Goal: Task Accomplishment & Management: Complete application form

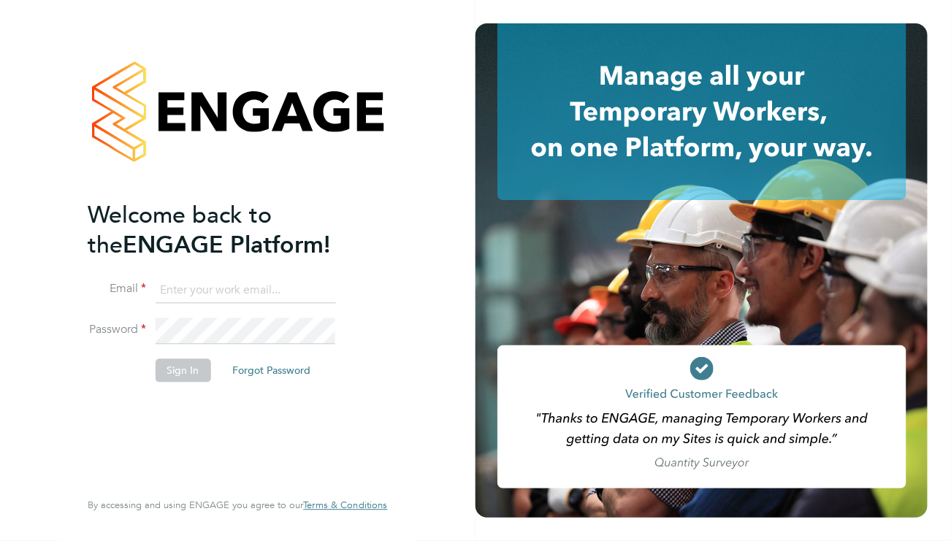
click at [264, 299] on input at bounding box center [245, 291] width 180 height 26
type input "[EMAIL_ADDRESS][DOMAIN_NAME]"
click at [305, 286] on input "[EMAIL_ADDRESS][DOMAIN_NAME]" at bounding box center [245, 291] width 180 height 26
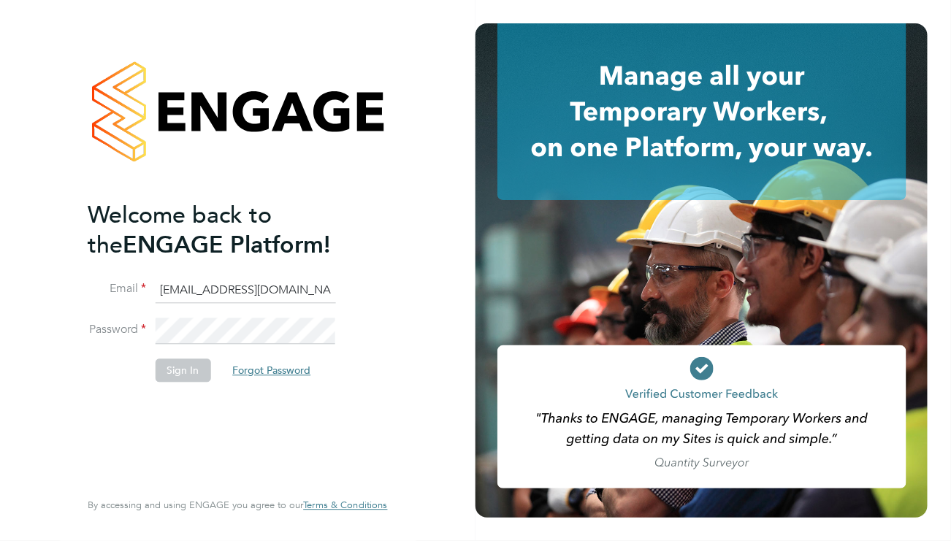
click at [262, 371] on button "Forgot Password" at bounding box center [272, 370] width 102 height 23
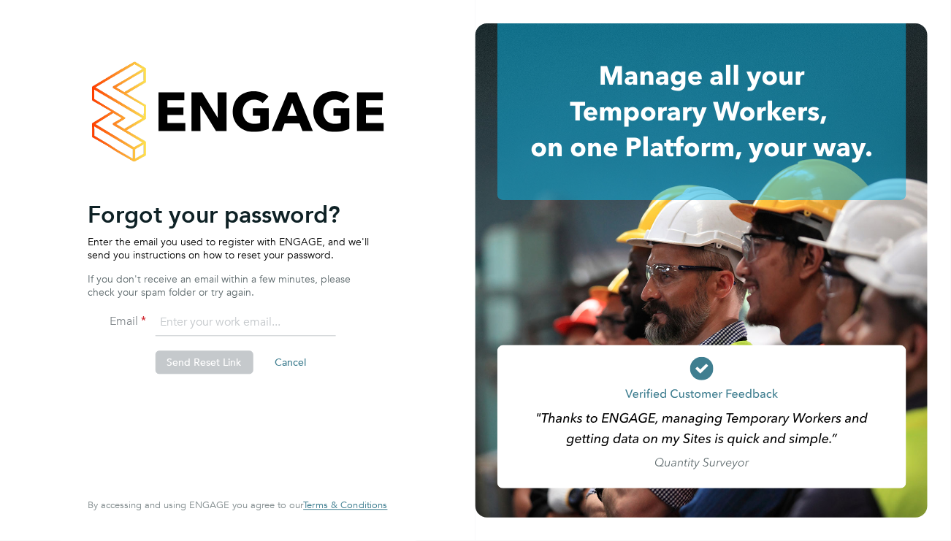
click at [217, 324] on input "email" at bounding box center [245, 323] width 180 height 26
click at [214, 372] on button "Send Reset Link" at bounding box center [204, 362] width 98 height 23
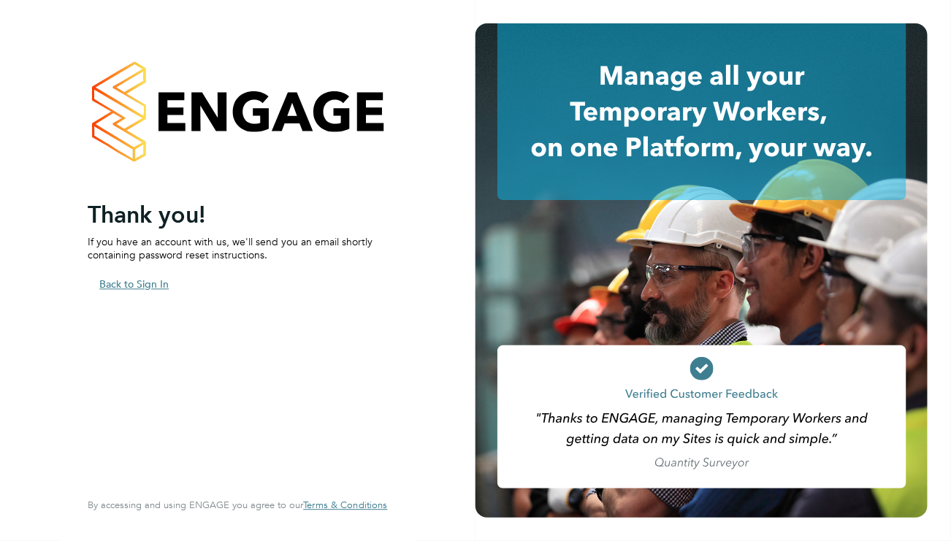
click at [136, 281] on button "Back to Sign In" at bounding box center [134, 283] width 93 height 23
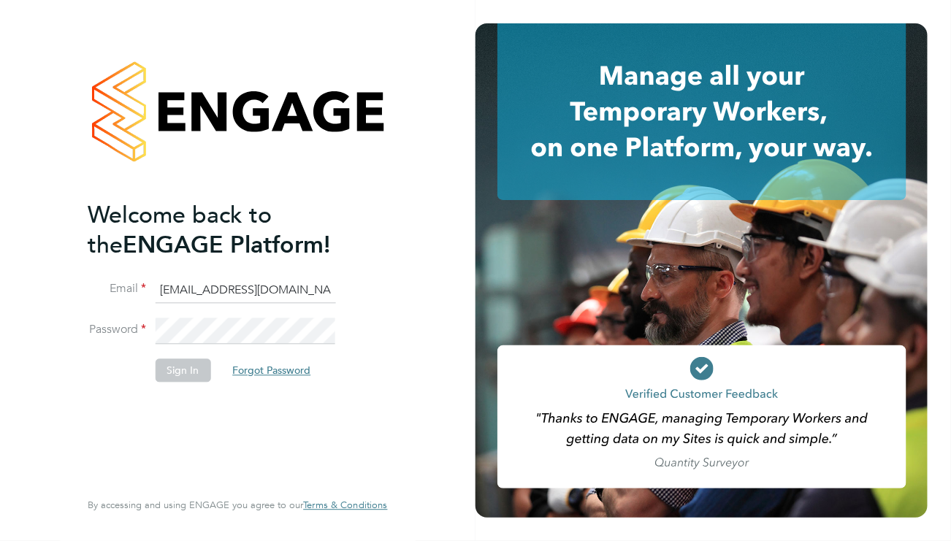
click at [251, 373] on button "Forgot Password" at bounding box center [272, 370] width 102 height 23
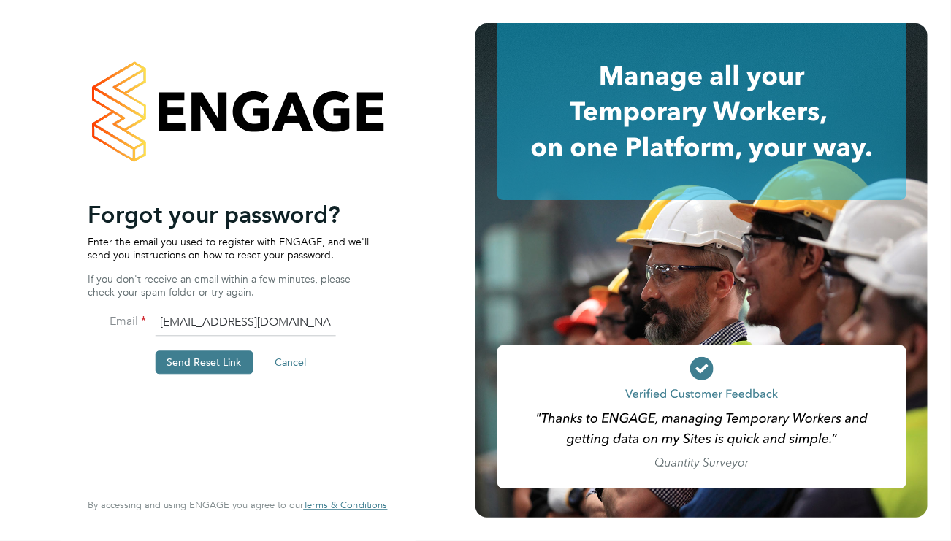
click at [241, 322] on input "Graciagarcia104@gmail.com" at bounding box center [245, 323] width 180 height 26
type input "Graciagarciax@gmail.com"
click at [231, 358] on button "Send Reset Link" at bounding box center [204, 362] width 98 height 23
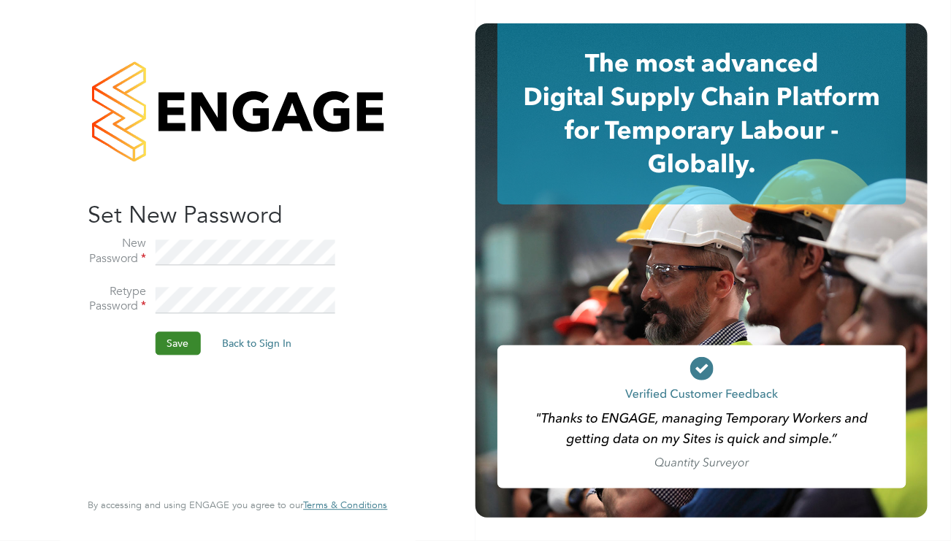
click at [168, 339] on button "Save" at bounding box center [177, 343] width 45 height 23
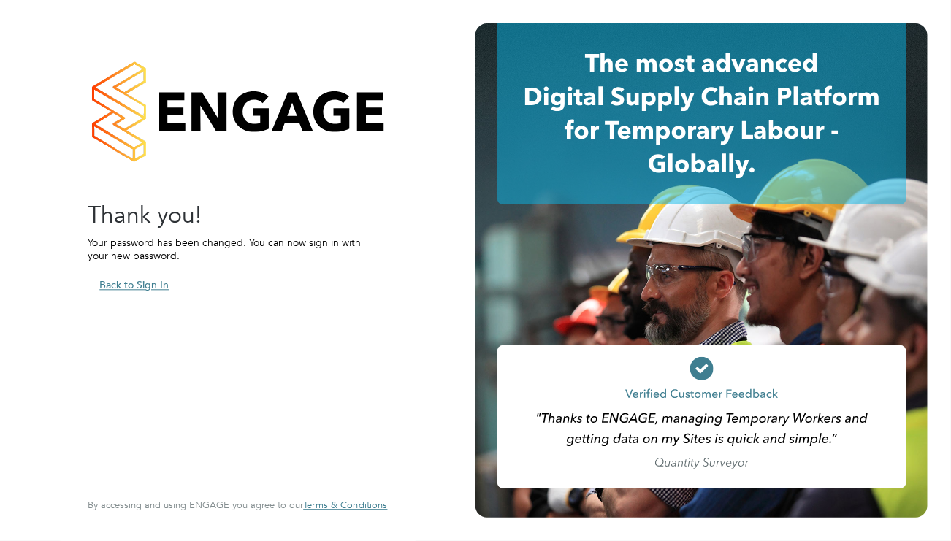
click at [148, 281] on button "Back to Sign In" at bounding box center [134, 285] width 93 height 23
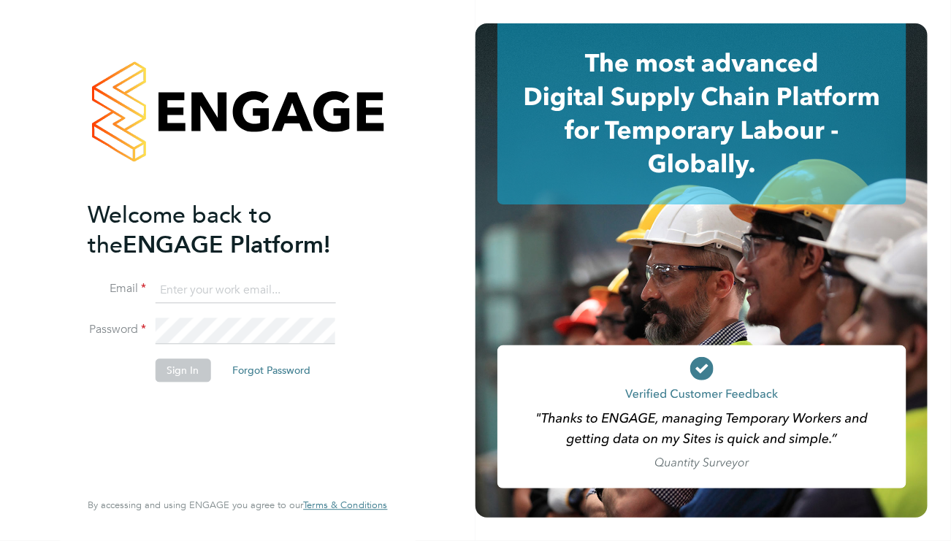
click at [215, 295] on input at bounding box center [245, 291] width 180 height 26
type input "[EMAIL_ADDRESS][DOMAIN_NAME]"
click at [194, 375] on button "Sign In" at bounding box center [183, 370] width 56 height 23
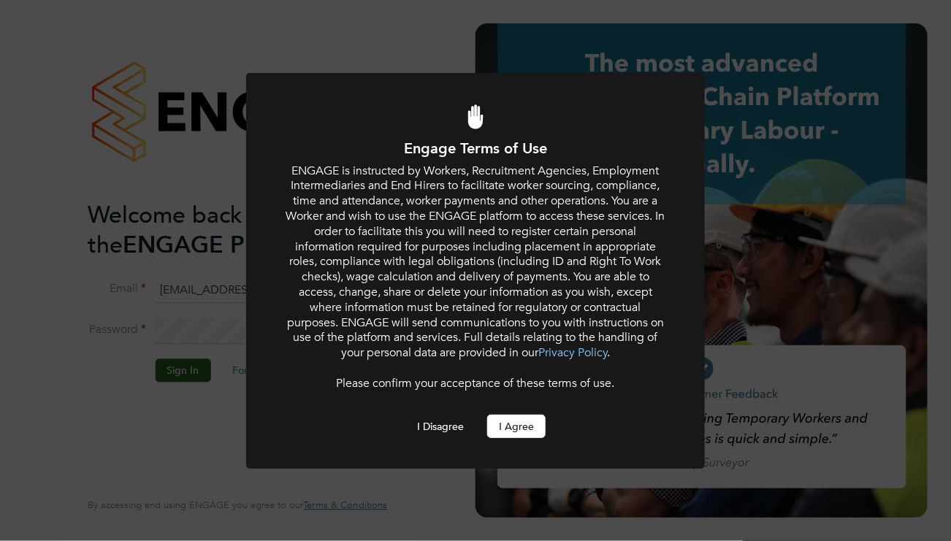
click at [513, 436] on button "I Agree" at bounding box center [516, 426] width 58 height 23
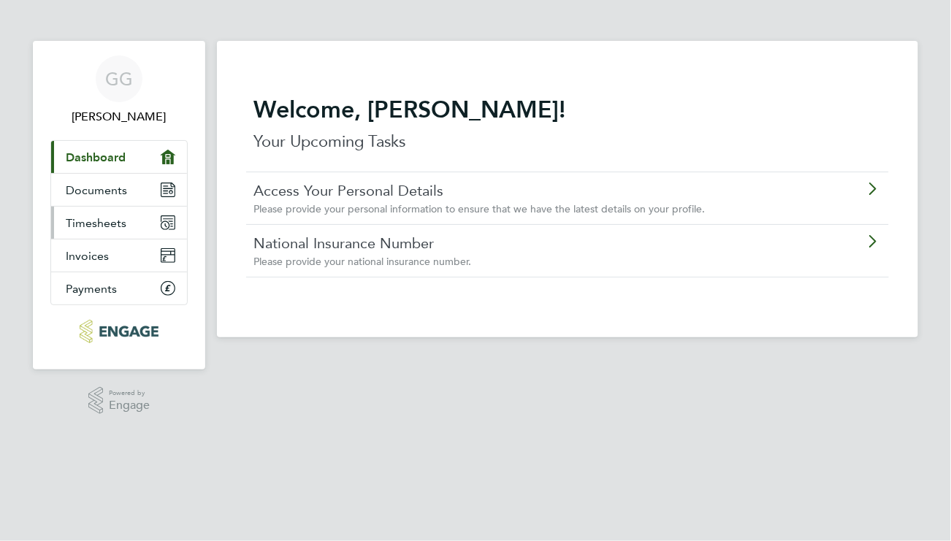
click at [141, 225] on link "Timesheets" at bounding box center [119, 223] width 136 height 32
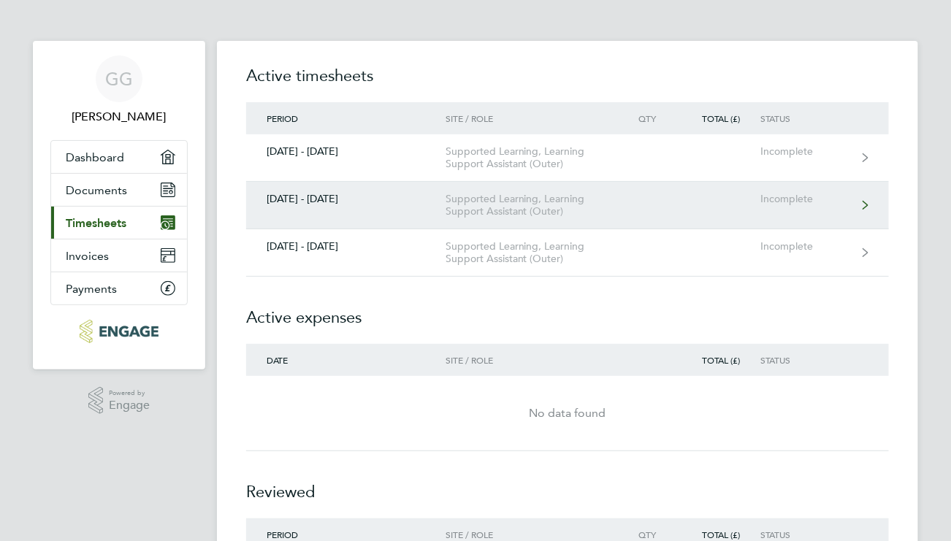
click at [483, 197] on div "Supported Learning, Learning Support Assistant (Outer)" at bounding box center [529, 205] width 167 height 25
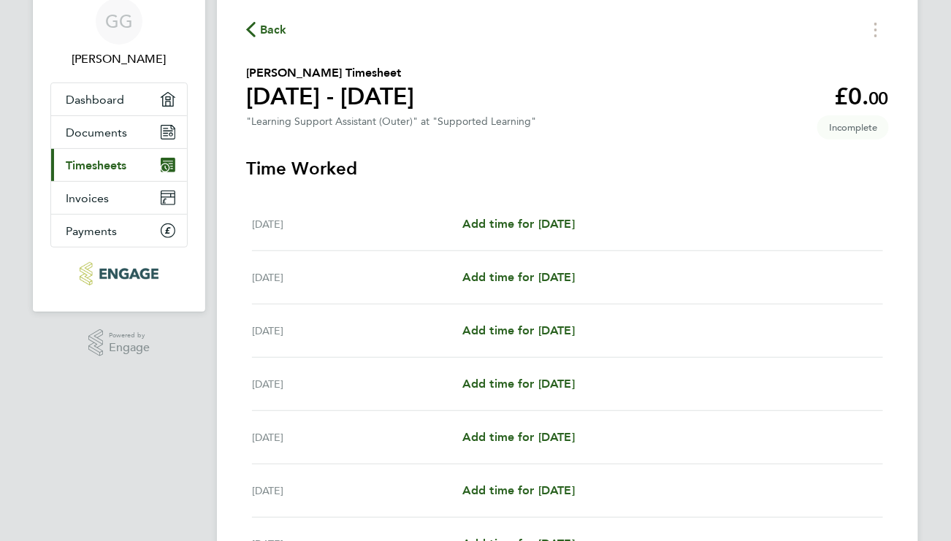
scroll to position [60, 0]
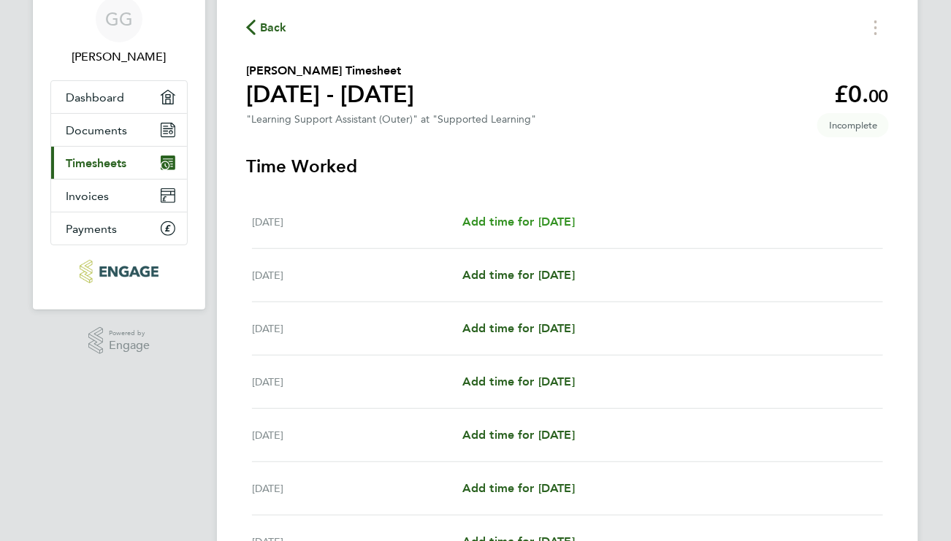
click at [491, 224] on span "Add time for Mon 22 Sep" at bounding box center [518, 222] width 112 height 14
select select "60"
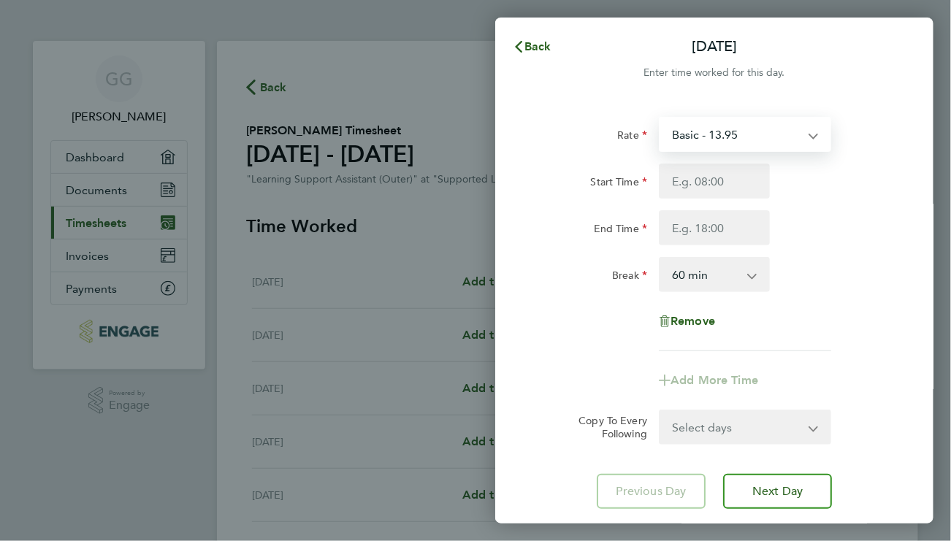
click at [728, 132] on select "Basic - 13.95" at bounding box center [736, 134] width 152 height 32
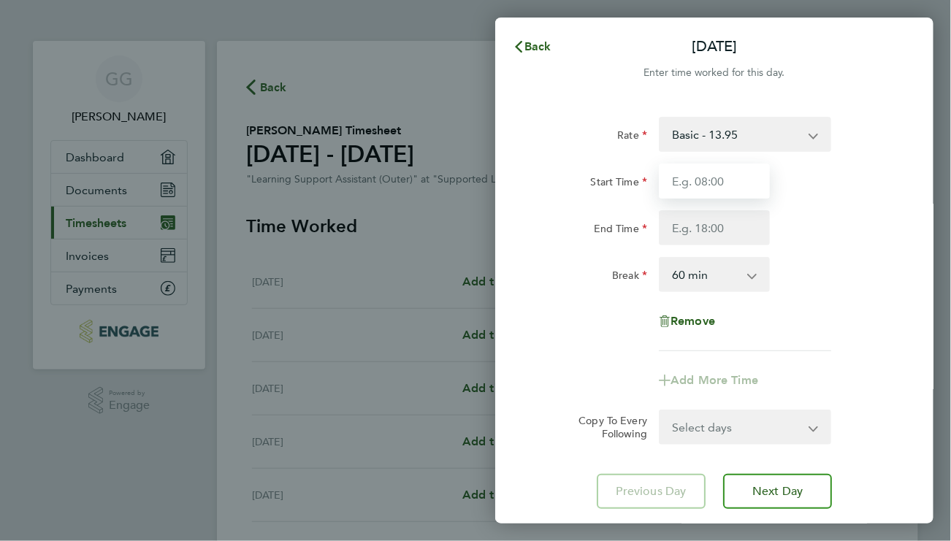
click at [709, 183] on input "Start Time" at bounding box center [714, 181] width 111 height 35
type input "09:00"
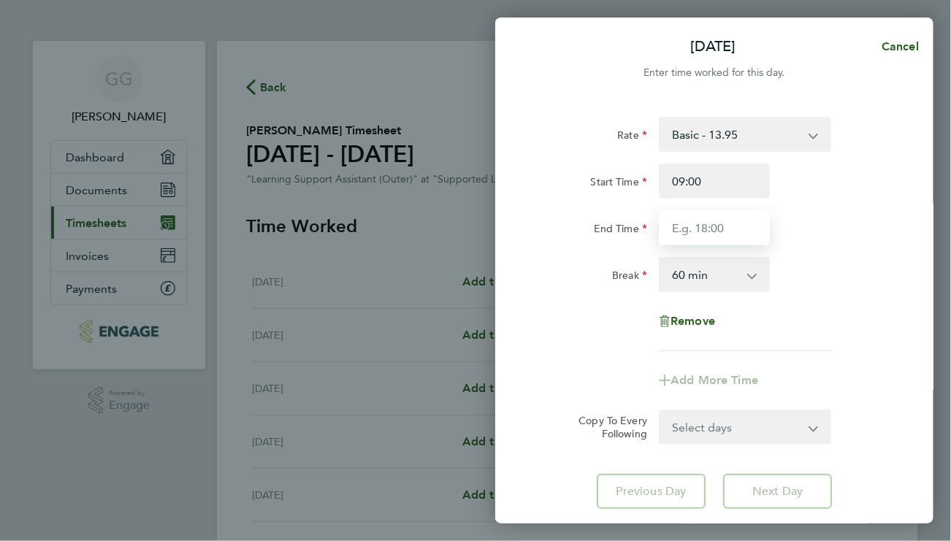
click at [714, 239] on input "End Time" at bounding box center [714, 227] width 111 height 35
type input "15:30"
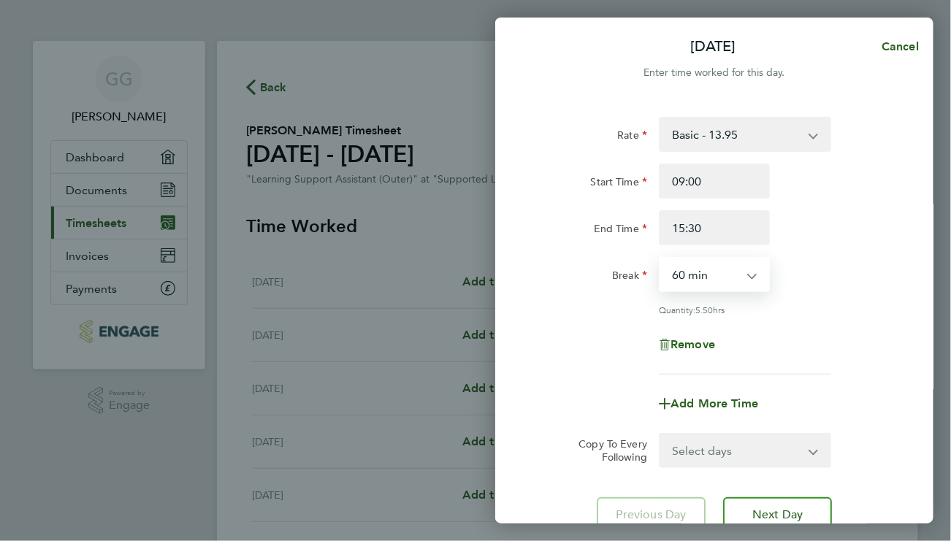
click at [721, 279] on select "0 min 15 min 30 min 45 min 60 min 75 min 90 min" at bounding box center [705, 275] width 91 height 32
select select "30"
click at [660, 259] on select "0 min 15 min 30 min 45 min 60 min 75 min 90 min" at bounding box center [705, 275] width 91 height 32
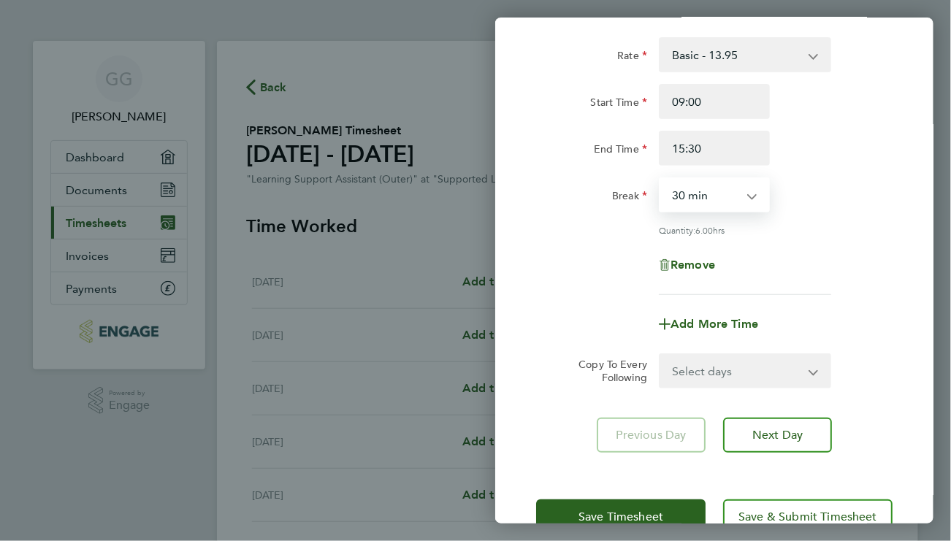
scroll to position [80, 0]
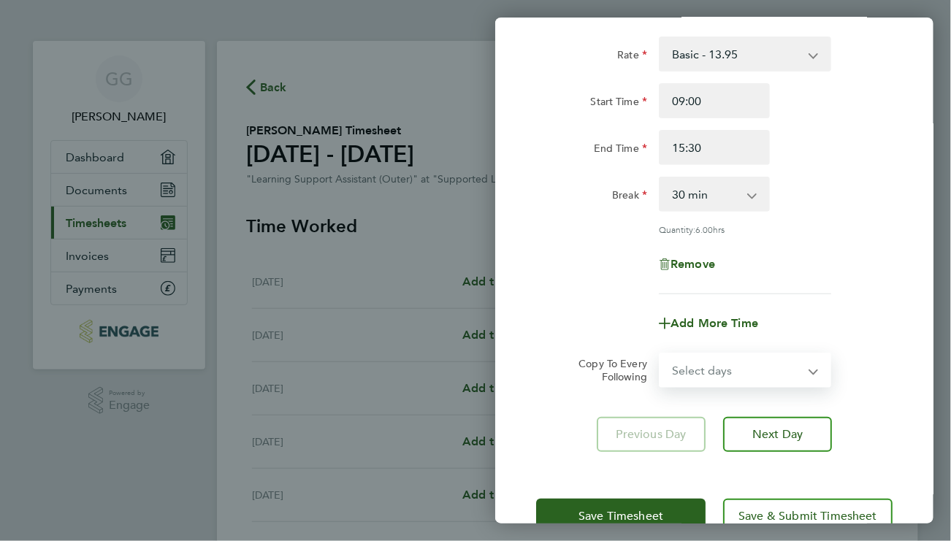
click at [775, 362] on select "Select days Day Weekday (Mon-Fri) Weekend (Sat-Sun) Tuesday Wednesday Thursday …" at bounding box center [736, 370] width 153 height 32
select select "THU"
click at [660, 354] on select "Select days Day Weekday (Mon-Fri) Weekend (Sat-Sun) Tuesday Wednesday Thursday …" at bounding box center [736, 370] width 153 height 32
select select "2025-09-28"
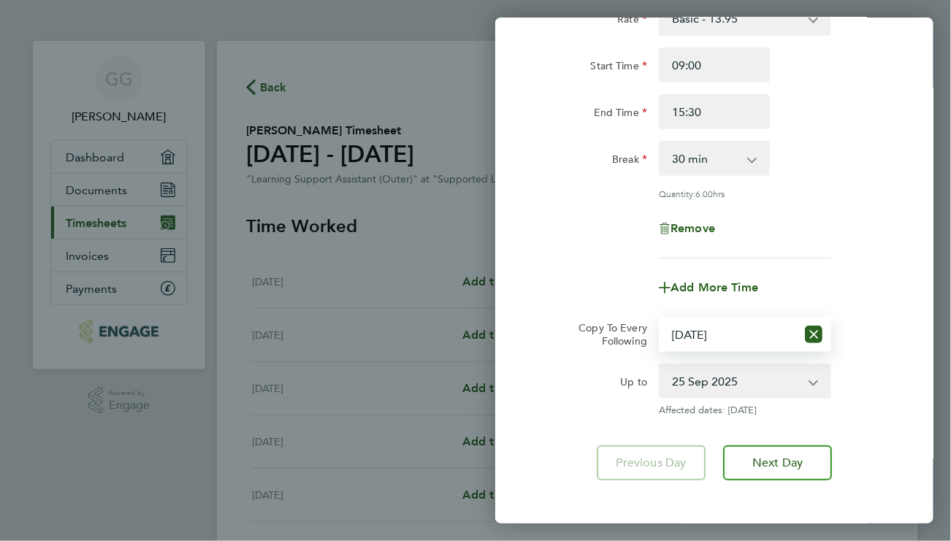
scroll to position [113, 0]
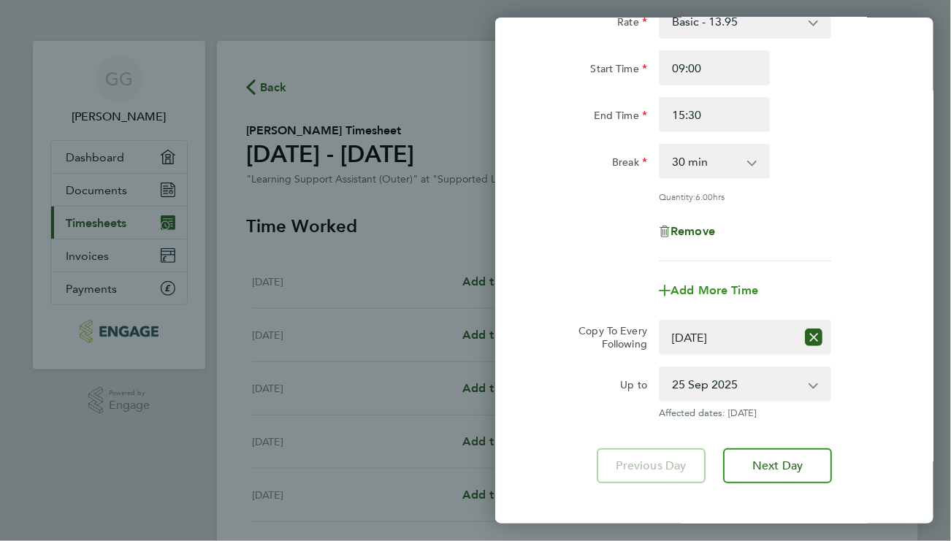
click at [714, 289] on span "Add More Time" at bounding box center [715, 290] width 88 height 14
select select "null"
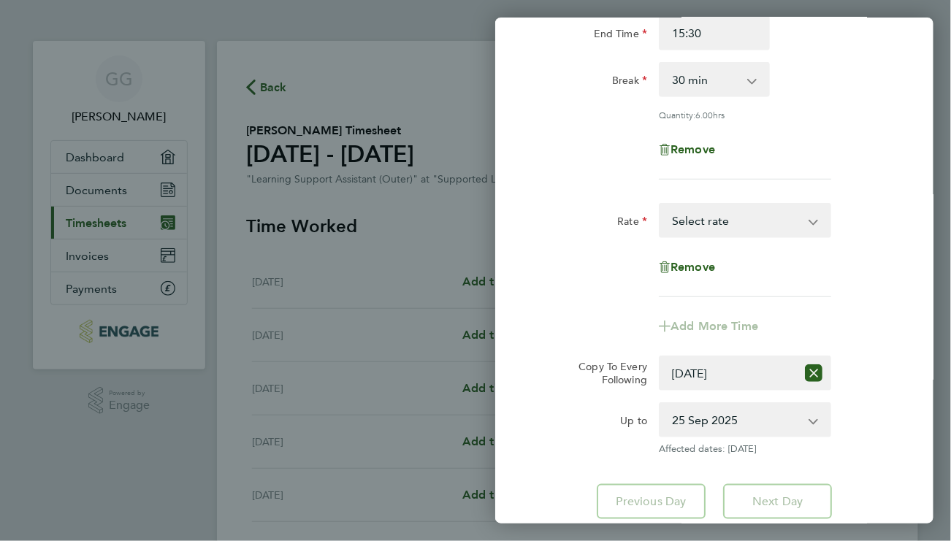
scroll to position [196, 0]
click at [723, 221] on select "Basic - 13.95 Select rate" at bounding box center [736, 220] width 152 height 32
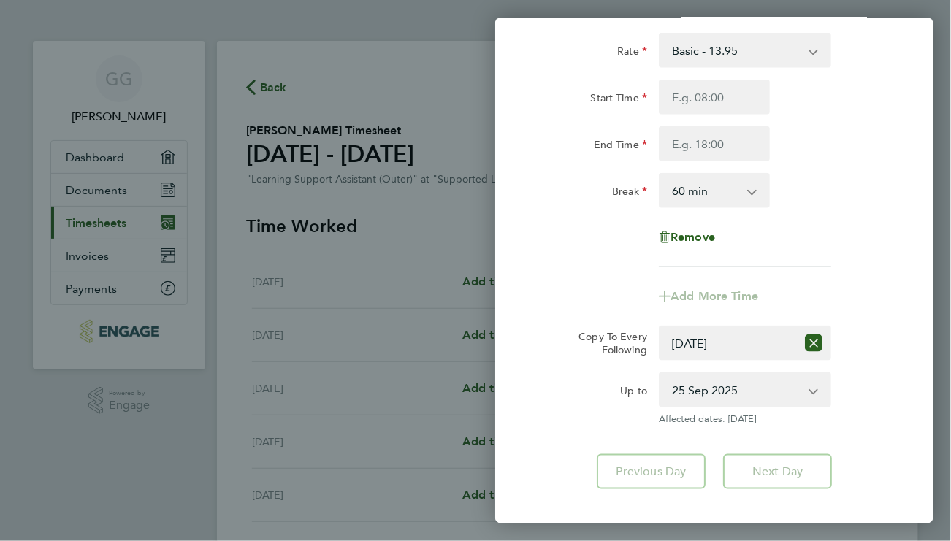
scroll to position [362, 0]
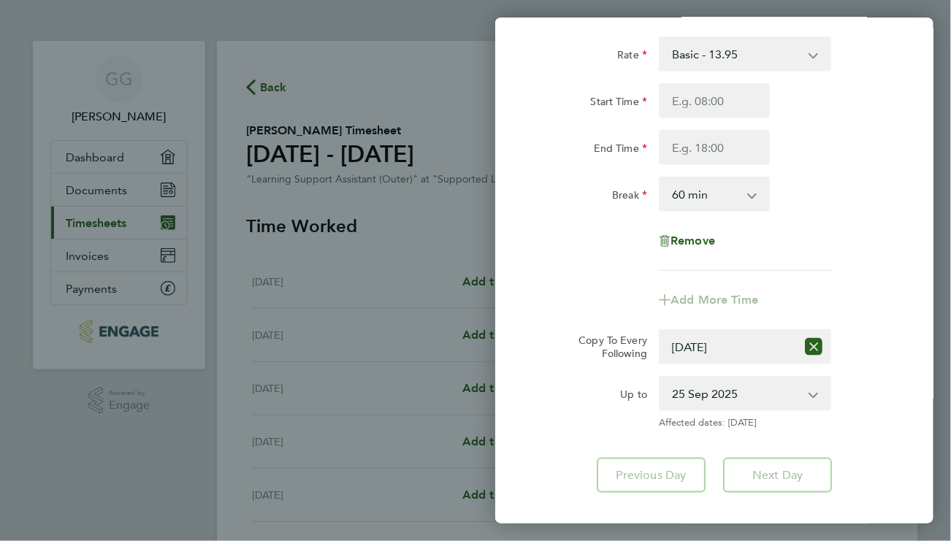
click at [755, 194] on app-icon-cross-button at bounding box center [760, 194] width 18 height 32
click at [749, 195] on select "0 min 15 min 30 min 45 min 60 min 75 min 90 min" at bounding box center [705, 194] width 91 height 32
select select "30"
click at [660, 178] on select "0 min 15 min 30 min 45 min 60 min 75 min 90 min" at bounding box center [705, 194] width 91 height 32
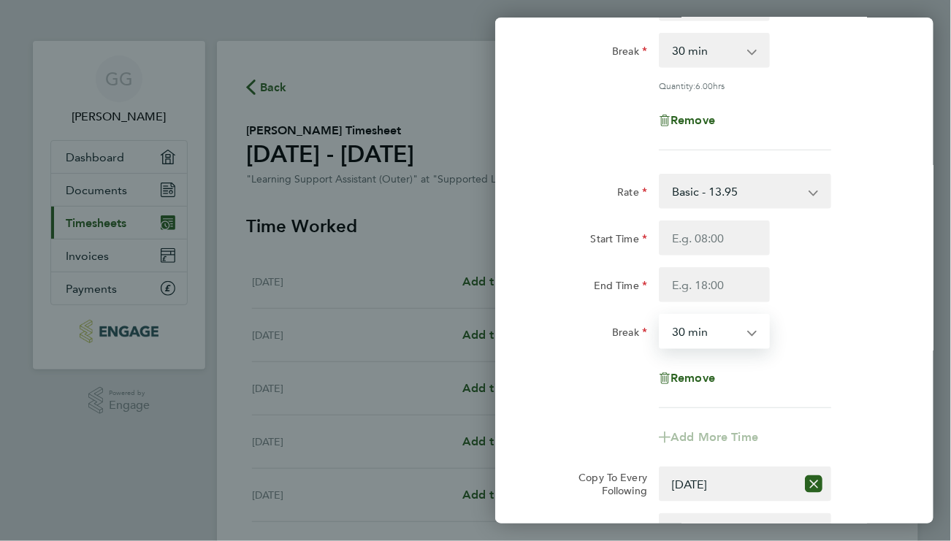
scroll to position [220, 0]
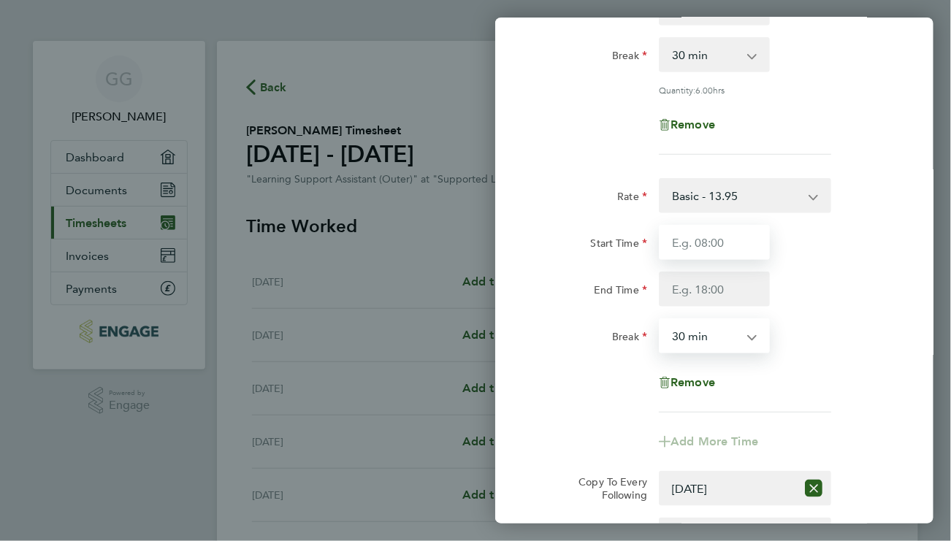
click at [707, 237] on input "Start Time" at bounding box center [714, 242] width 111 height 35
type input "09:00"
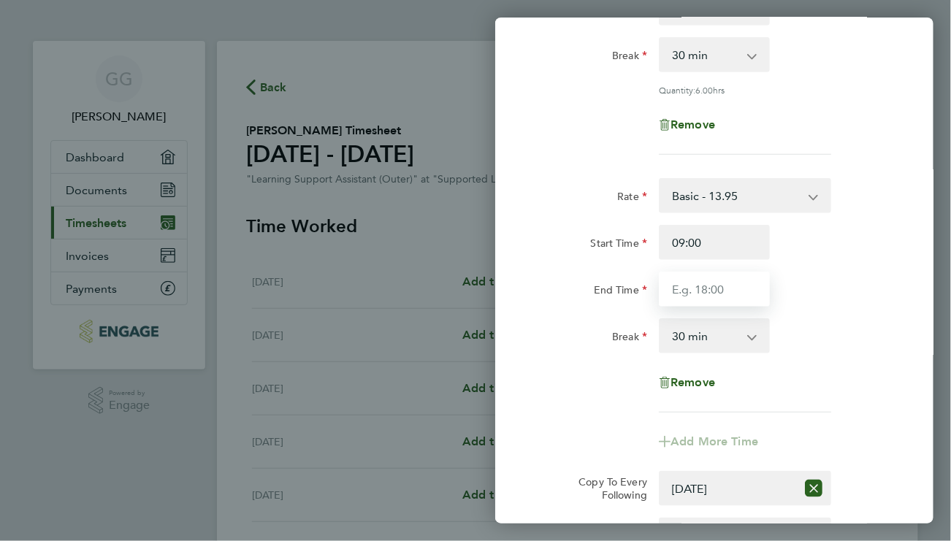
click at [700, 289] on input "End Time" at bounding box center [714, 289] width 111 height 35
type input "15:30"
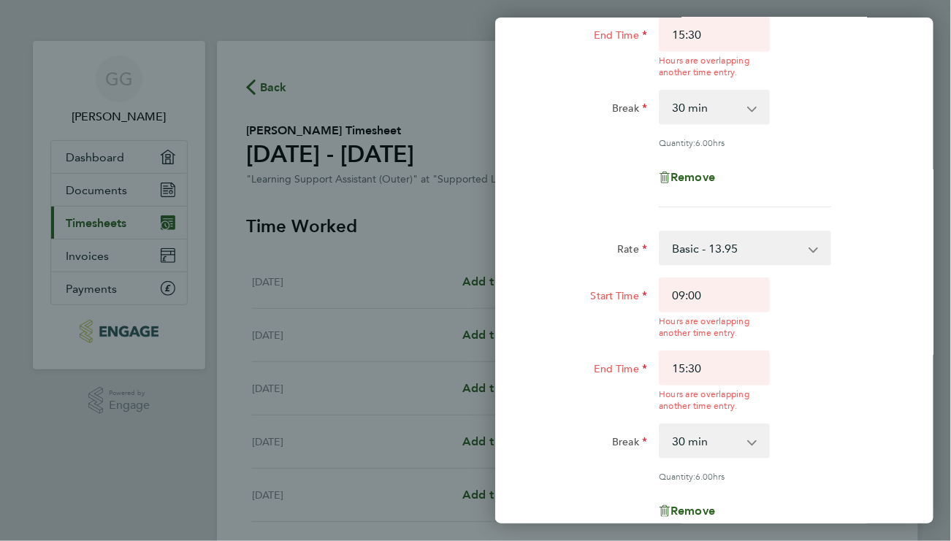
scroll to position [247, 0]
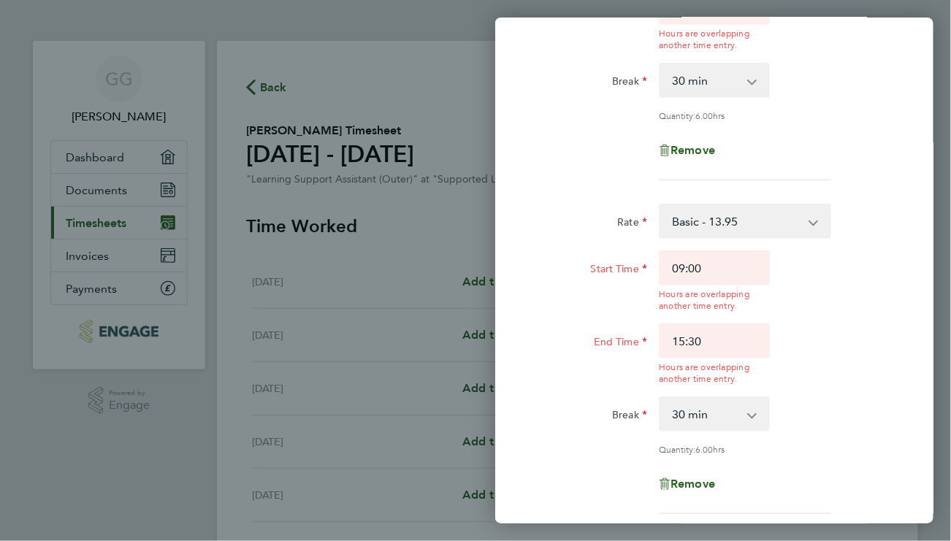
click at [849, 375] on div "Rate Basic - 13.95 Start Time 09:00 Hours are overlapping another time entry. E…" at bounding box center [714, 359] width 356 height 310
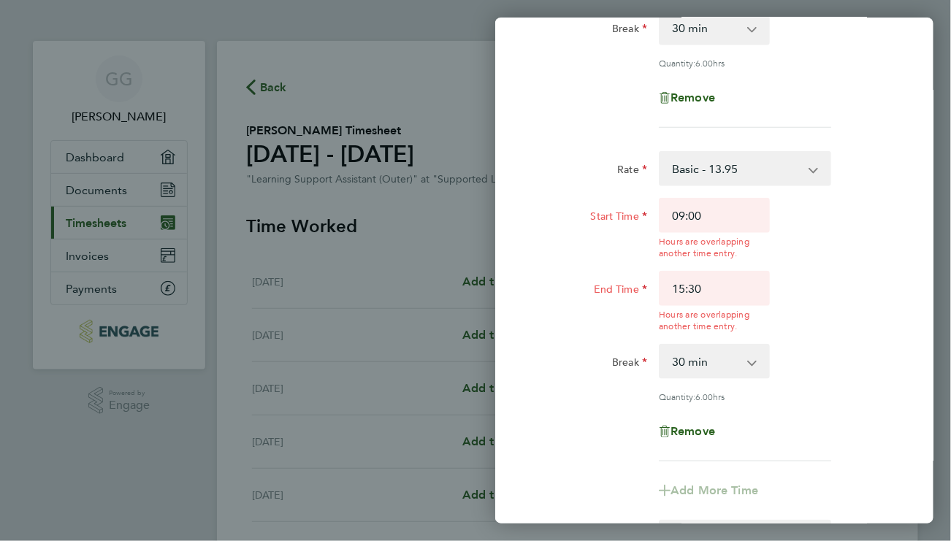
scroll to position [299, 0]
click at [682, 433] on span "Remove" at bounding box center [693, 432] width 45 height 14
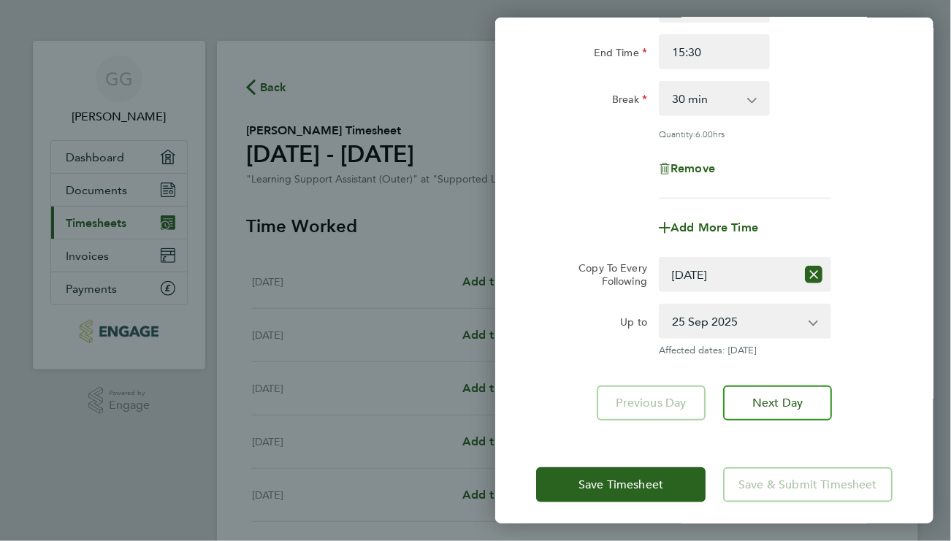
scroll to position [175, 0]
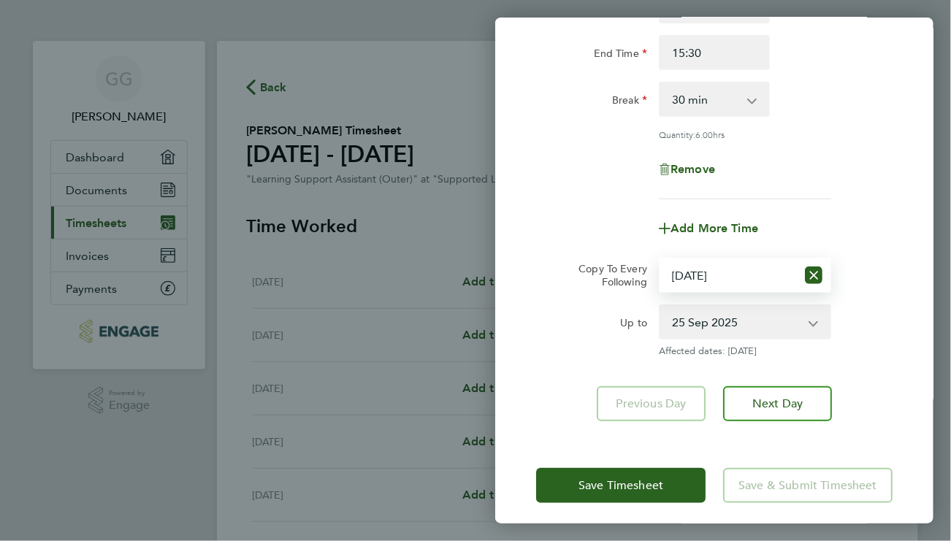
click at [734, 272] on select "Select days Day Weekday (Mon-Fri) Weekend (Sat-Sun) Tuesday Wednesday Thursday …" at bounding box center [728, 275] width 136 height 32
click at [660, 259] on select "Select days Day Weekday (Mon-Fri) Weekend (Sat-Sun) Tuesday Wednesday Thursday …" at bounding box center [728, 275] width 136 height 32
click at [814, 270] on icon "Reset selection" at bounding box center [814, 276] width 18 height 18
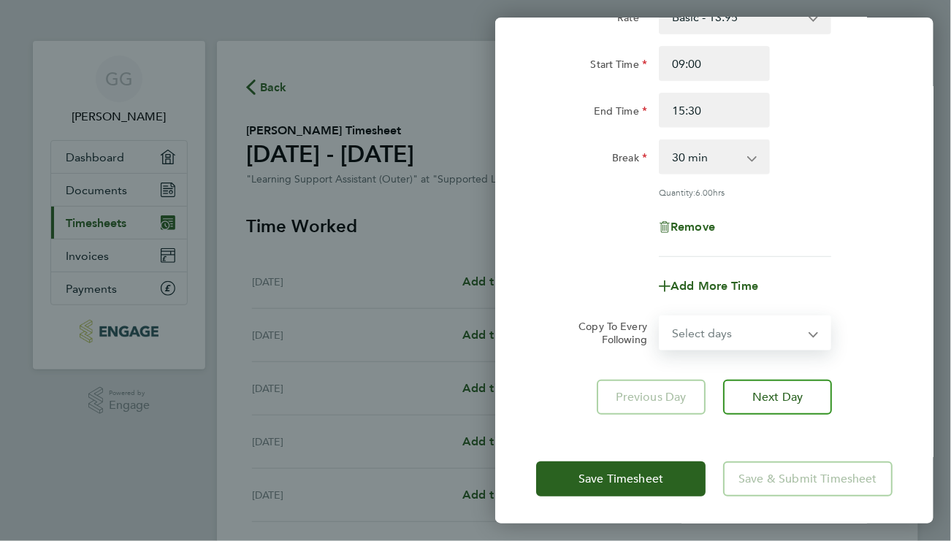
click at [734, 329] on select "Select days Day Weekday (Mon-Fri) Weekend (Sat-Sun) Tuesday Wednesday Thursday …" at bounding box center [736, 333] width 153 height 32
click at [880, 253] on div "Rate Basic - 13.95 Start Time 09:00 End Time 15:30 Break 0 min 15 min 30 min 45…" at bounding box center [714, 128] width 356 height 258
click at [793, 340] on select "Select days Day Weekday (Mon-Fri) Weekend (Sat-Sun) Tuesday Wednesday Thursday …" at bounding box center [736, 333] width 153 height 32
select select "THU"
click at [660, 317] on select "Select days Day Weekday (Mon-Fri) Weekend (Sat-Sun) Tuesday Wednesday Thursday …" at bounding box center [736, 333] width 153 height 32
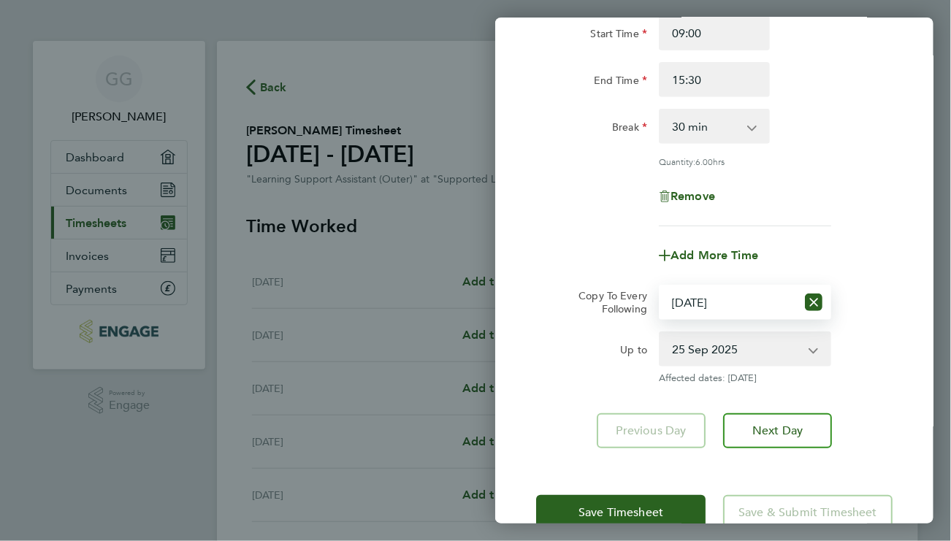
scroll to position [154, 0]
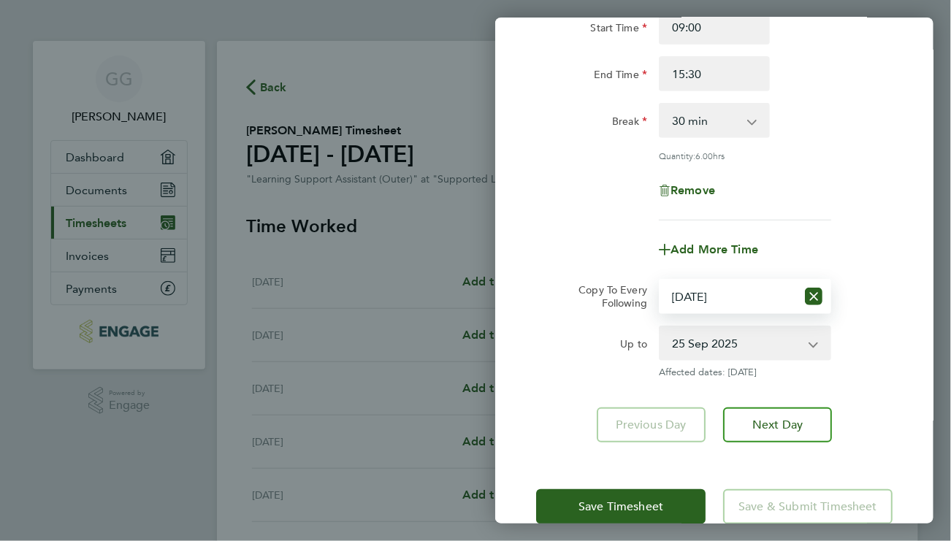
click at [798, 346] on select "25 Sep 2025 26 Sep 2025 27 Sep 2025 28 Sep 2025" at bounding box center [736, 343] width 152 height 32
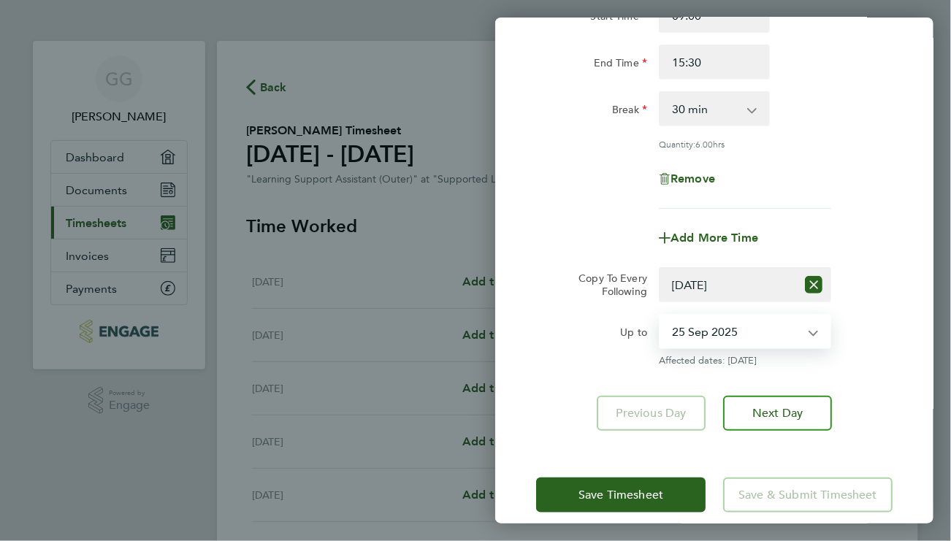
scroll to position [181, 0]
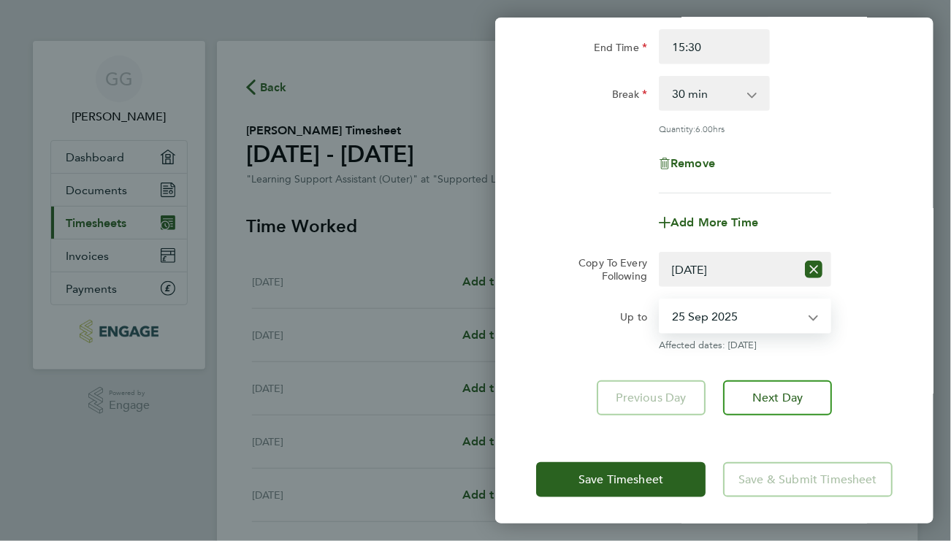
click at [758, 314] on select "25 Sep 2025 26 Sep 2025 27 Sep 2025 28 Sep 2025" at bounding box center [736, 316] width 152 height 32
select select "2025-09-25"
click at [660, 300] on select "25 Sep 2025 26 Sep 2025 27 Sep 2025 28 Sep 2025" at bounding box center [736, 316] width 152 height 32
click at [735, 322] on select "25 Sep 2025 26 Sep 2025 27 Sep 2025 28 Sep 2025" at bounding box center [736, 316] width 152 height 32
click at [866, 349] on div "Up to 25 Sep 2025 26 Sep 2025 27 Sep 2025 28 Sep 2025 Affected dates: 25 Sep 20…" at bounding box center [714, 325] width 368 height 53
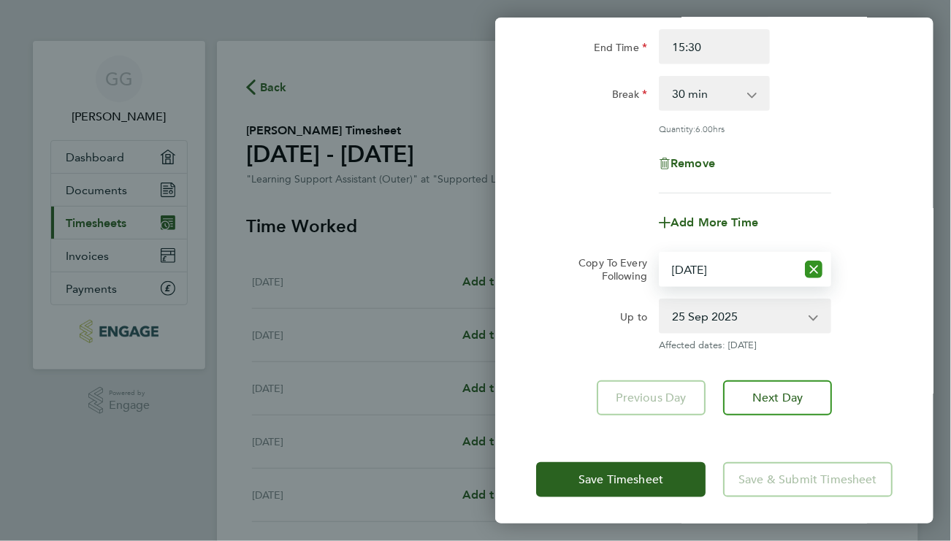
click at [813, 269] on icon "Reset selection" at bounding box center [814, 270] width 18 height 18
select select "0: null"
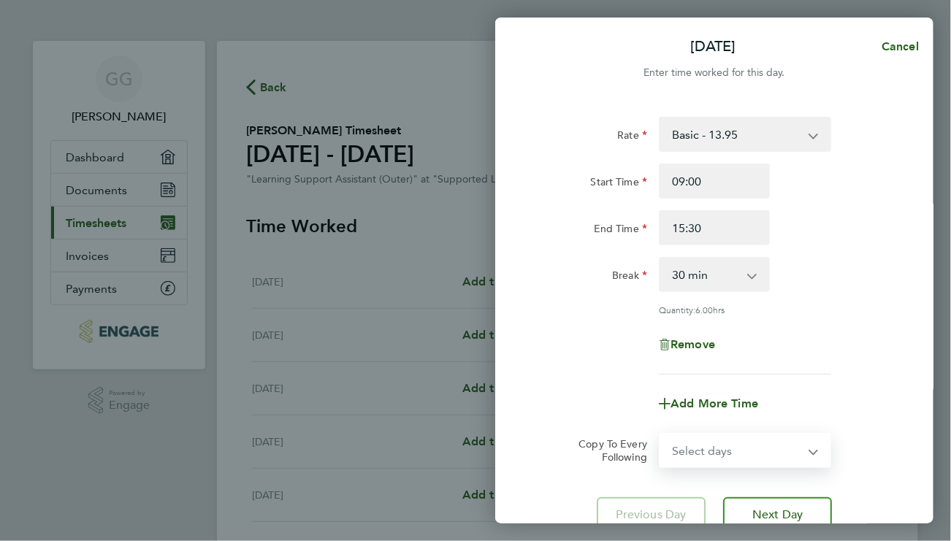
scroll to position [118, 0]
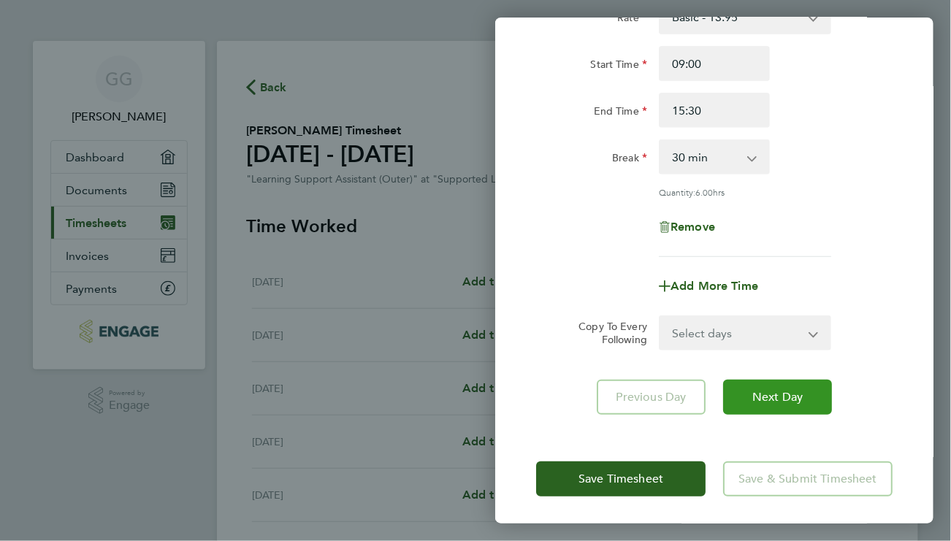
click at [771, 397] on span "Next Day" at bounding box center [777, 397] width 50 height 15
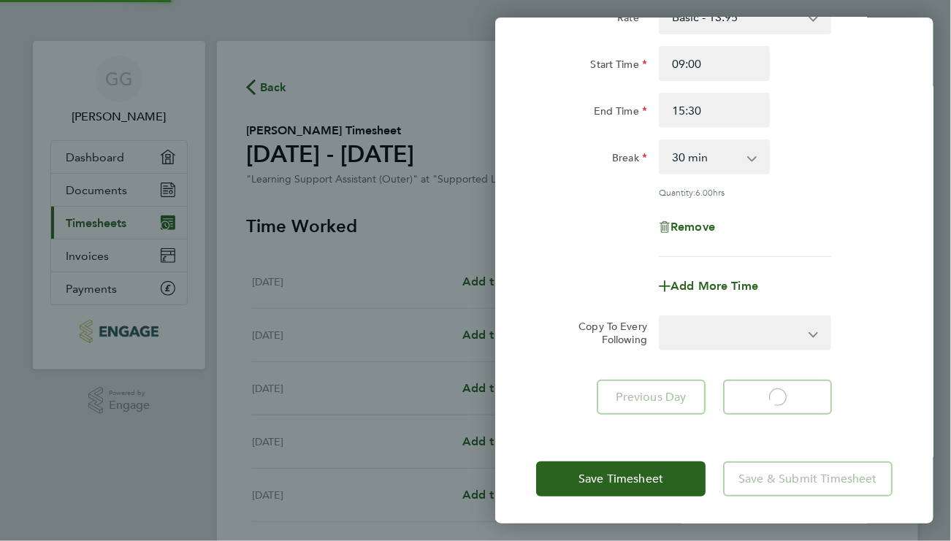
select select "60"
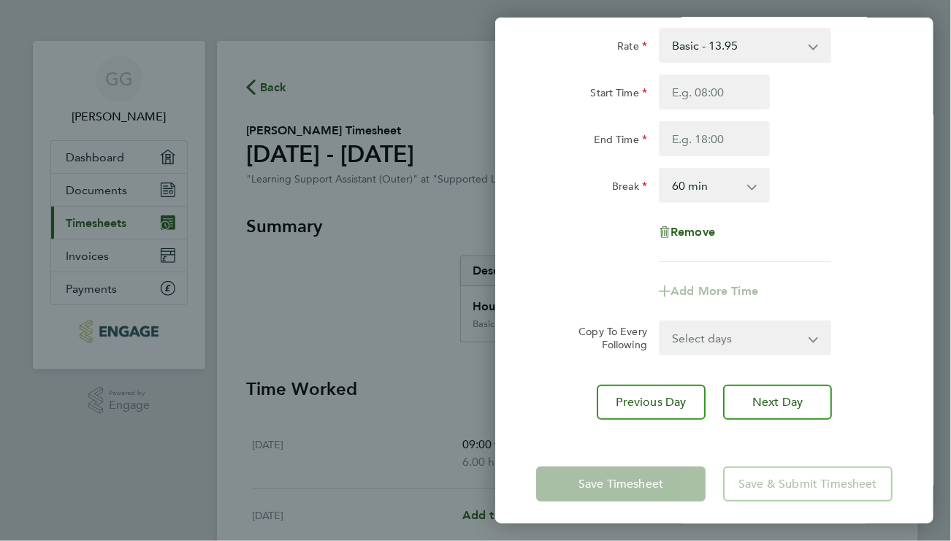
scroll to position [95, 0]
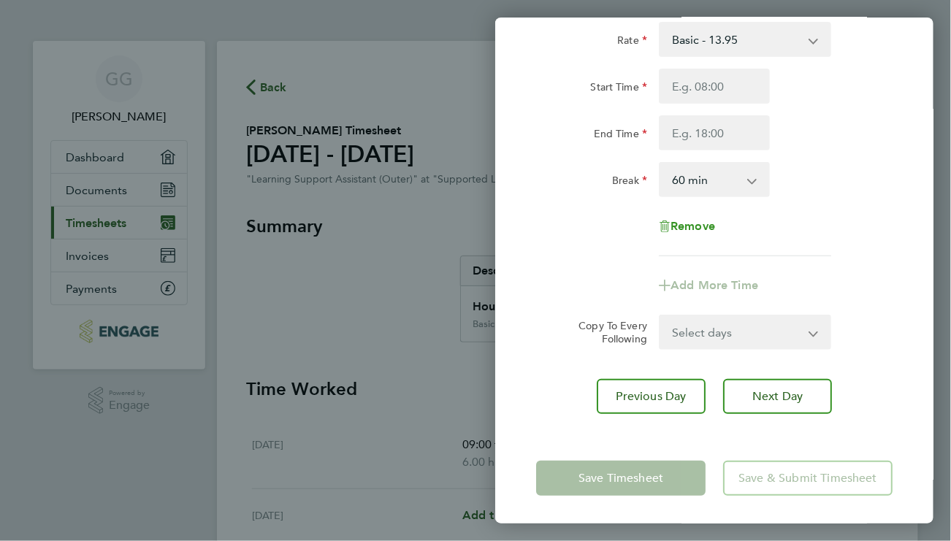
click at [711, 219] on span "Remove" at bounding box center [693, 226] width 45 height 14
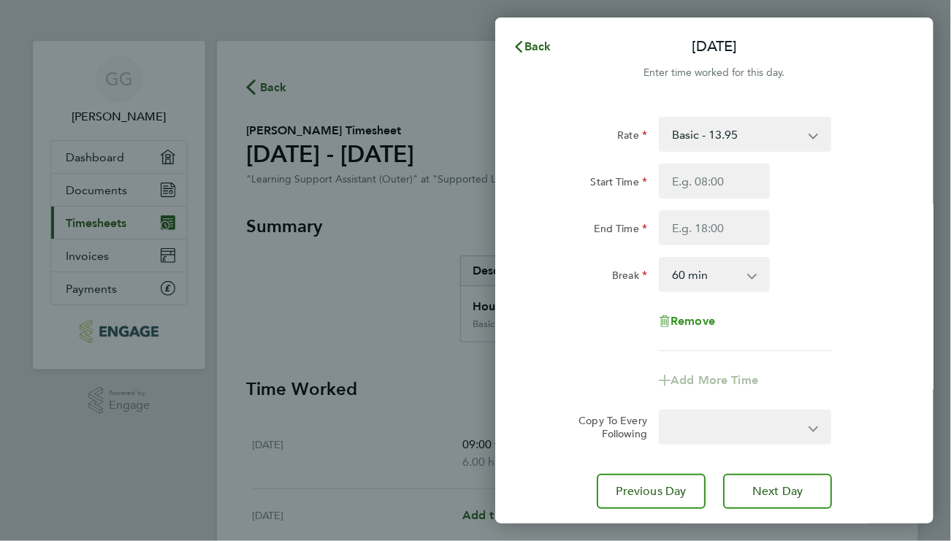
select select "null"
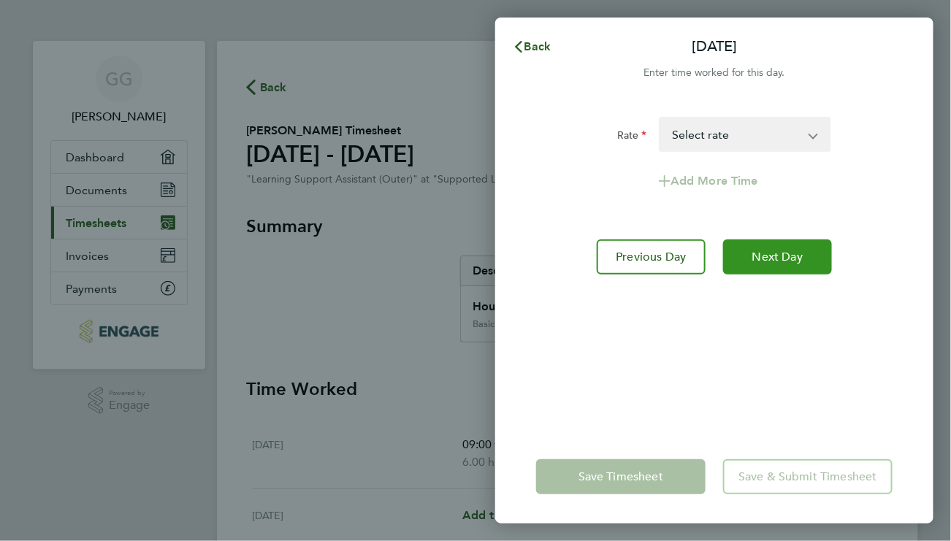
click at [763, 262] on span "Next Day" at bounding box center [777, 257] width 50 height 15
select select "60"
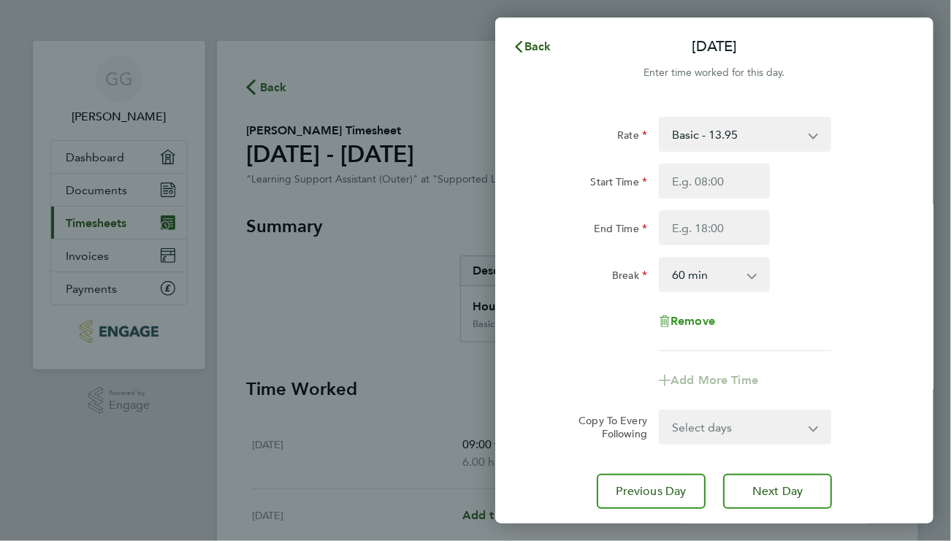
click at [704, 324] on span "Remove" at bounding box center [693, 321] width 45 height 14
select select "null"
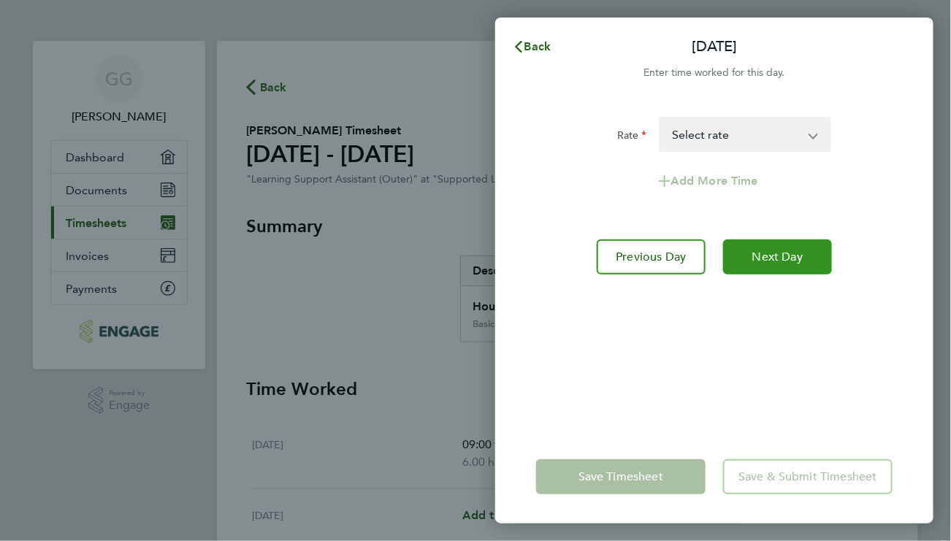
click at [784, 262] on span "Next Day" at bounding box center [777, 257] width 50 height 15
select select "60"
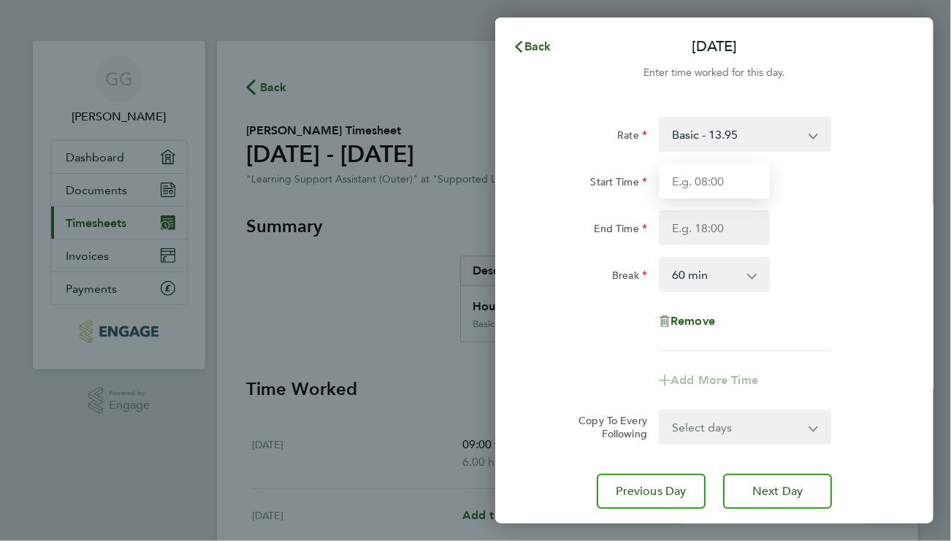
click at [714, 188] on input "Start Time" at bounding box center [714, 181] width 111 height 35
type input "09:00"
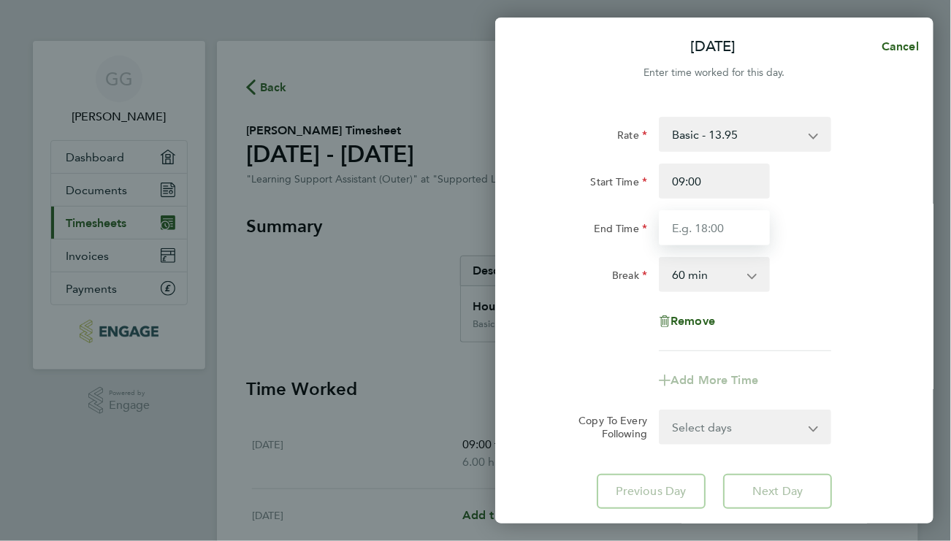
click at [714, 228] on input "End Time" at bounding box center [714, 227] width 111 height 35
type input "15:30"
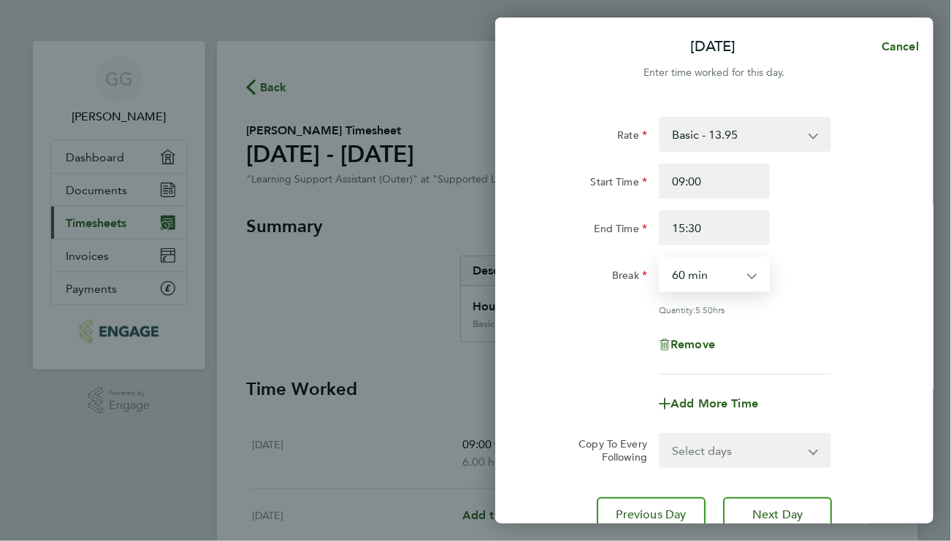
click at [714, 266] on select "0 min 15 min 30 min 45 min 60 min 75 min 90 min" at bounding box center [705, 275] width 91 height 32
select select "30"
click at [660, 259] on select "0 min 15 min 30 min 45 min 60 min 75 min 90 min" at bounding box center [705, 275] width 91 height 32
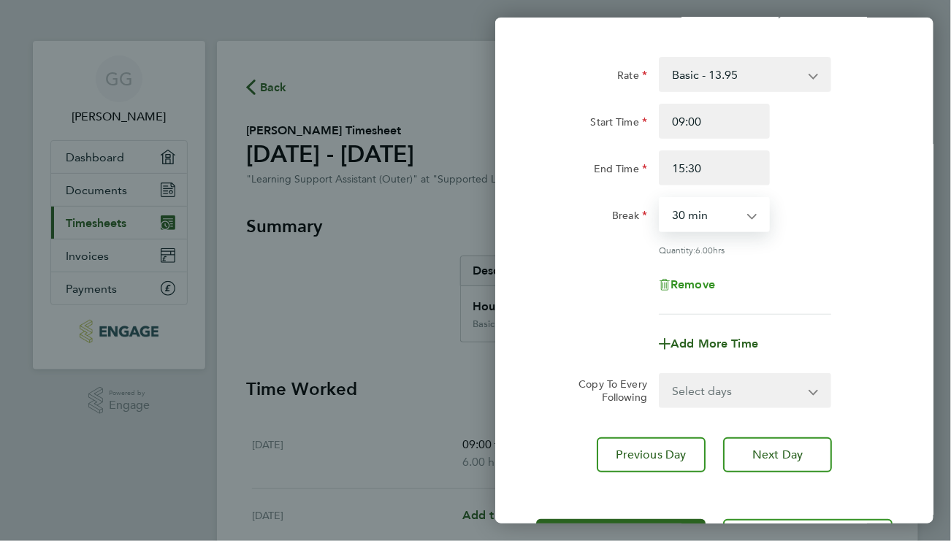
scroll to position [118, 0]
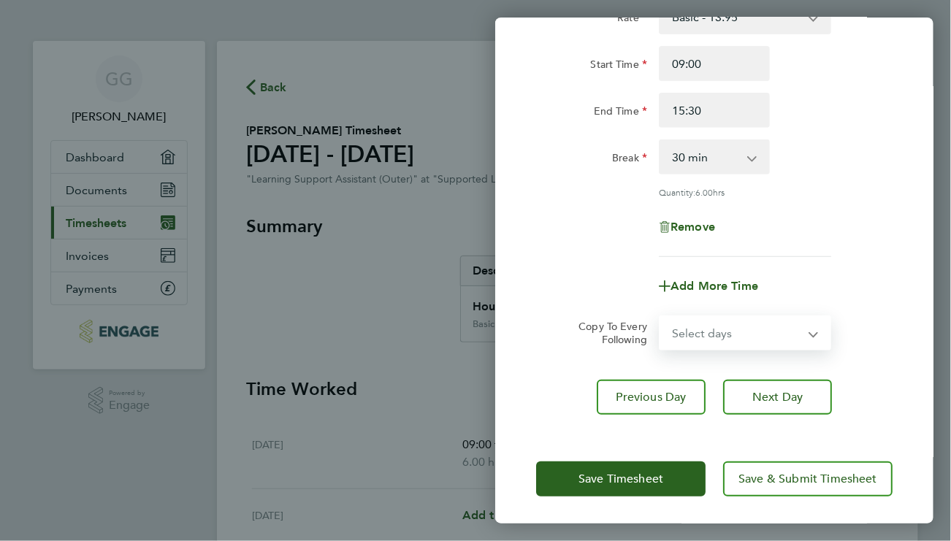
click at [703, 337] on select "Select days Day Weekend (Sat-Sun) Friday Saturday Sunday" at bounding box center [736, 333] width 153 height 32
click at [744, 340] on select "Select days Day Weekend (Sat-Sun) Friday Saturday Sunday" at bounding box center [736, 333] width 153 height 32
select select "FRI"
click at [660, 317] on select "Select days Day Weekend (Sat-Sun) Friday Saturday Sunday" at bounding box center [736, 333] width 153 height 32
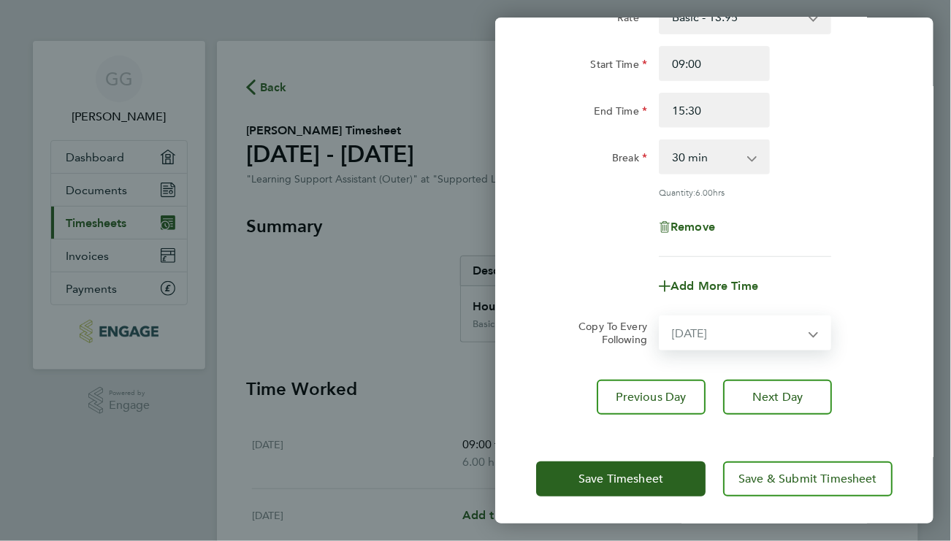
select select "2025-09-28"
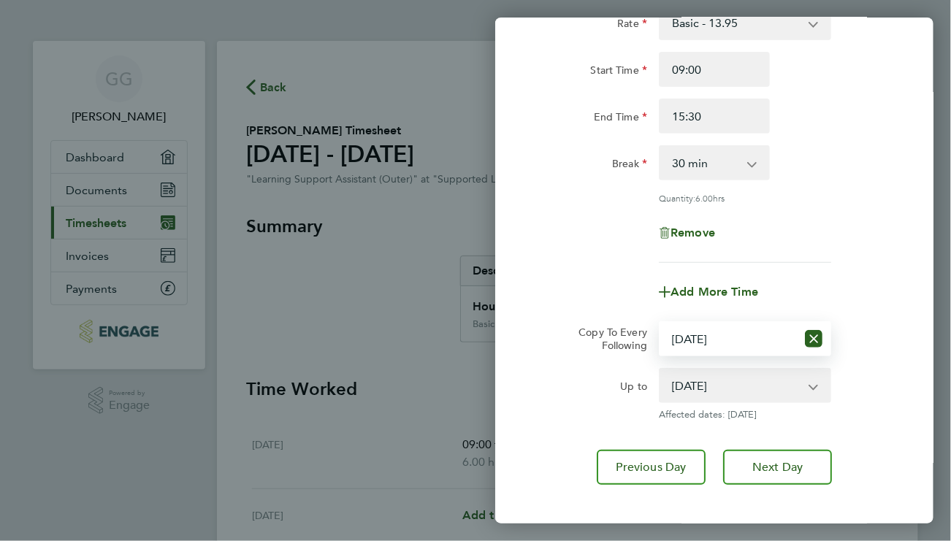
scroll to position [181, 0]
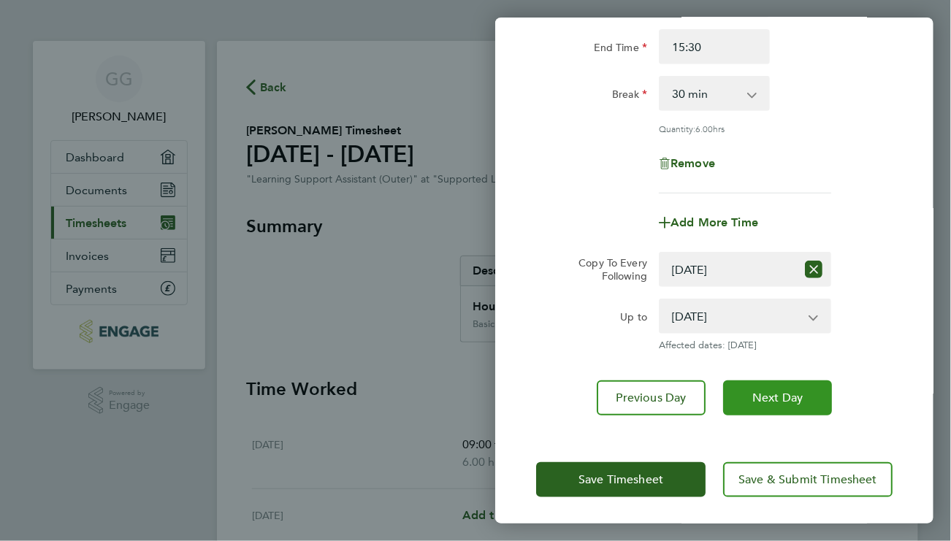
click at [805, 405] on button "Next Day" at bounding box center [777, 398] width 109 height 35
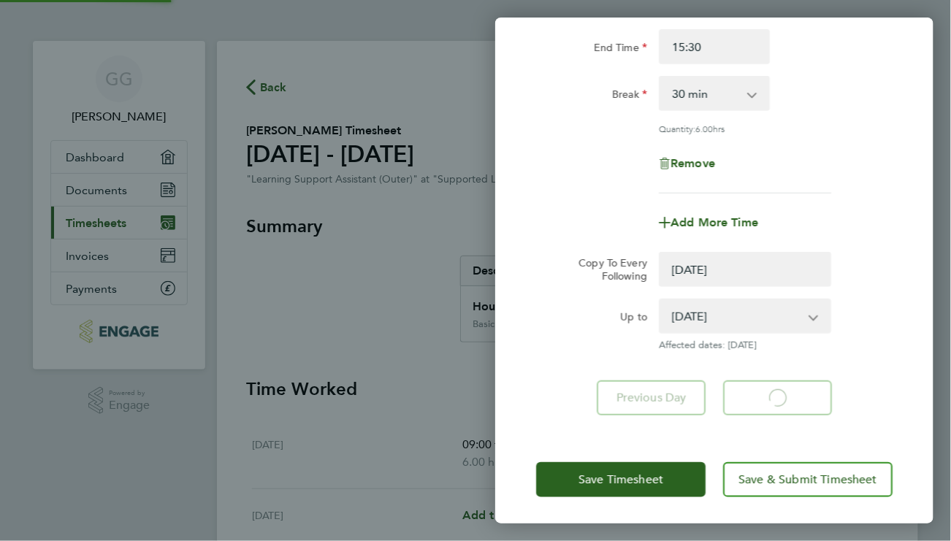
select select "0: null"
select select "30"
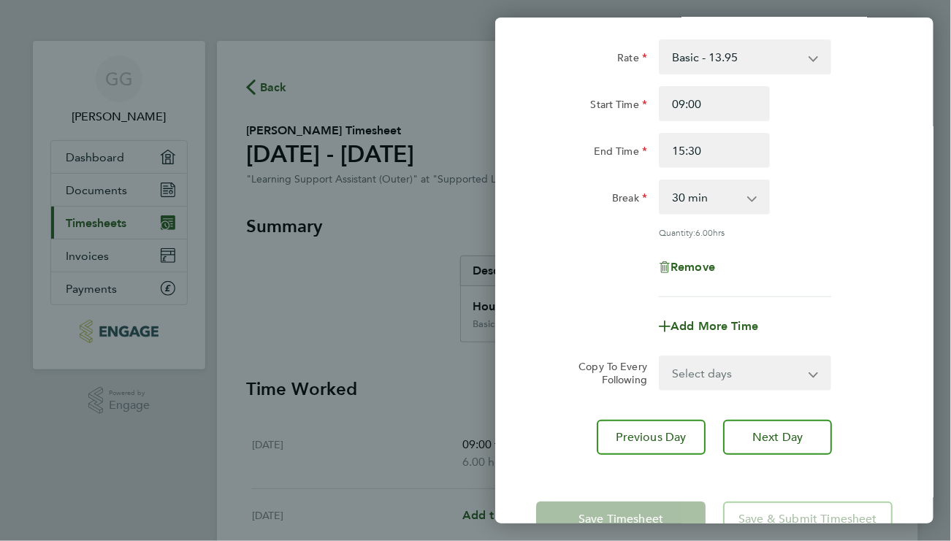
scroll to position [85, 0]
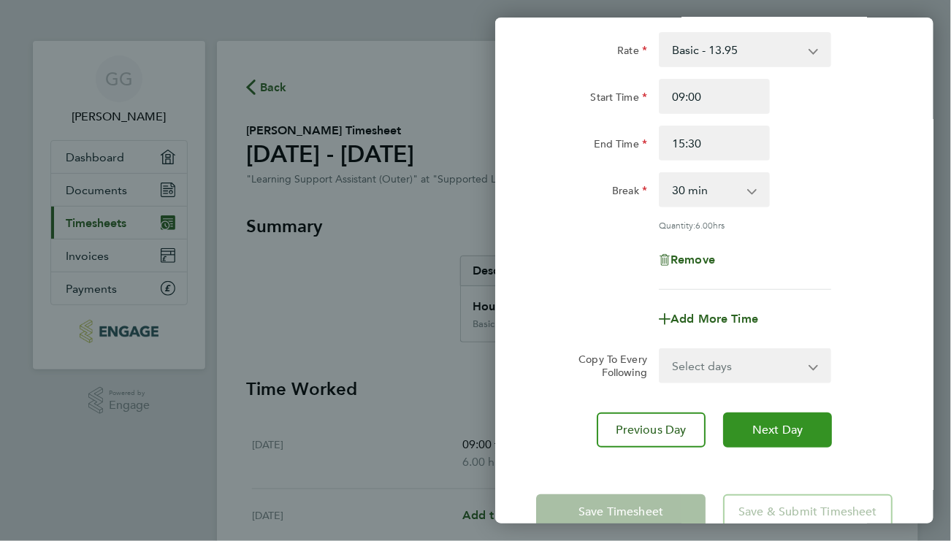
click at [777, 426] on span "Next Day" at bounding box center [777, 430] width 50 height 15
select select "60"
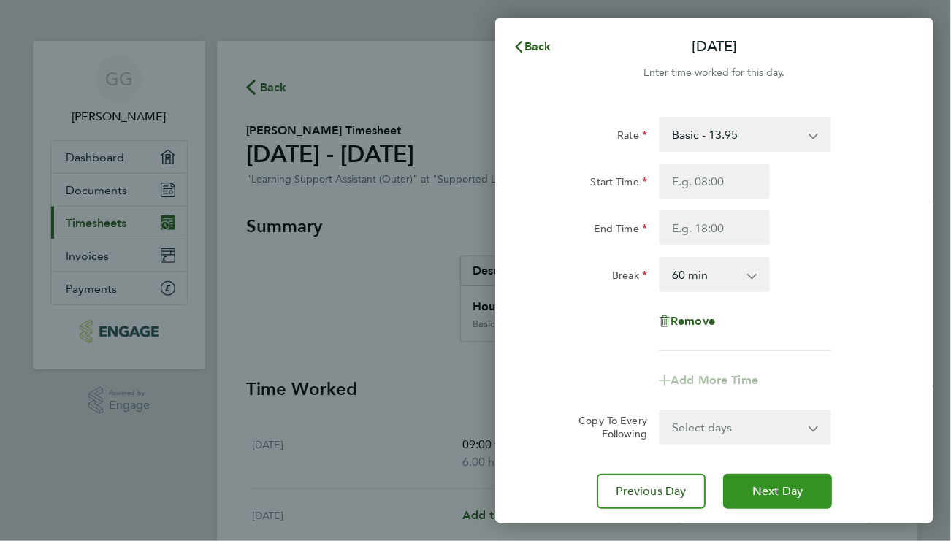
scroll to position [1, 0]
click at [695, 320] on span "Remove" at bounding box center [693, 320] width 45 height 14
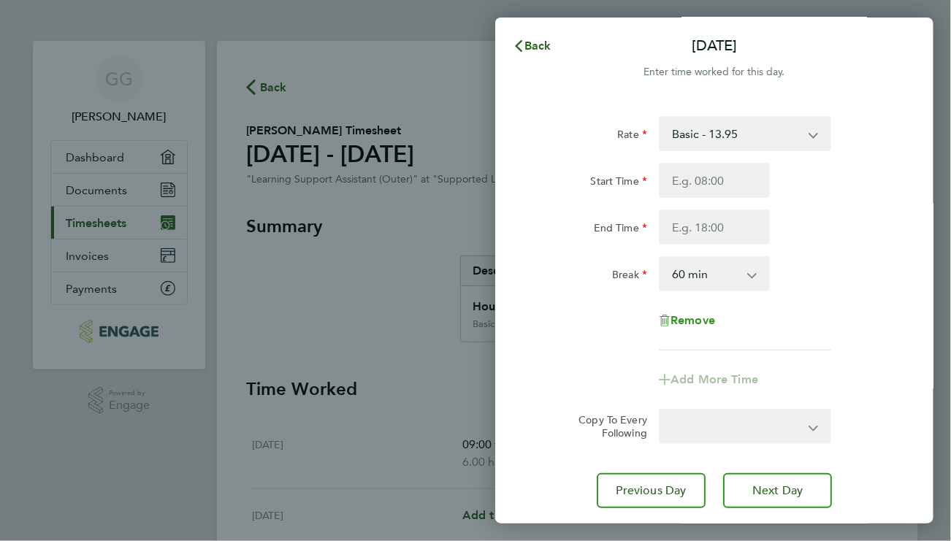
select select "null"
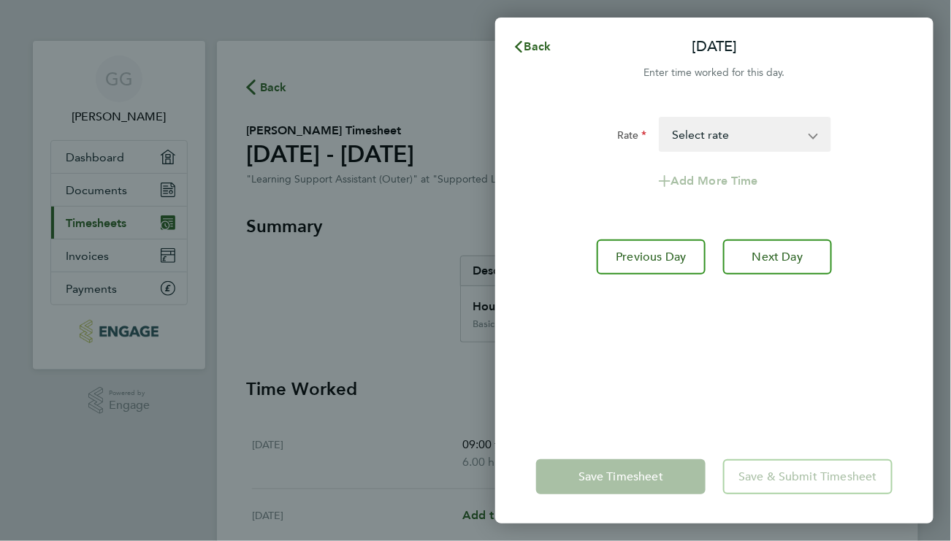
scroll to position [0, 0]
click at [746, 266] on button "Next Day" at bounding box center [777, 257] width 109 height 35
select select "60"
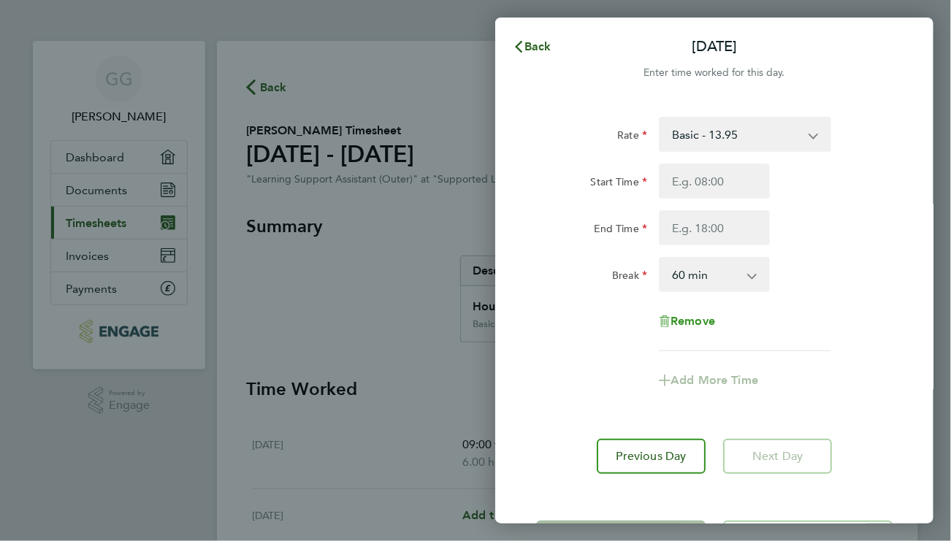
click at [693, 327] on span "Remove" at bounding box center [693, 321] width 45 height 14
select select "null"
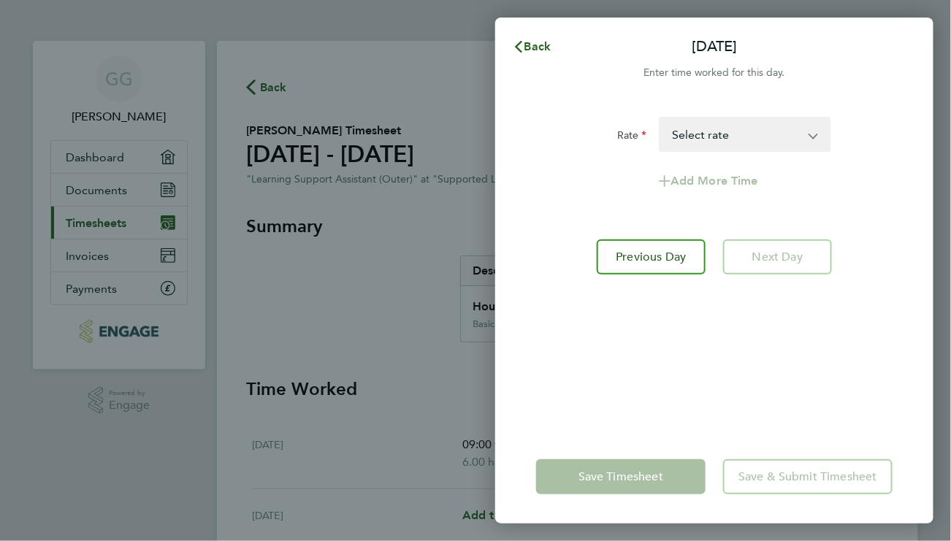
click at [735, 413] on div "Rate Basic - 13.95 Select rate Add More Time Previous Day Next Day" at bounding box center [714, 264] width 438 height 331
click at [644, 488] on app-form-button "Save Timesheet" at bounding box center [625, 476] width 178 height 35
click at [469, 389] on div "Back Sun 28 Sep Enter time worked for this day. Rate Basic - 13.95 Select rate …" at bounding box center [475, 270] width 951 height 541
click at [533, 47] on span "Back" at bounding box center [538, 46] width 27 height 14
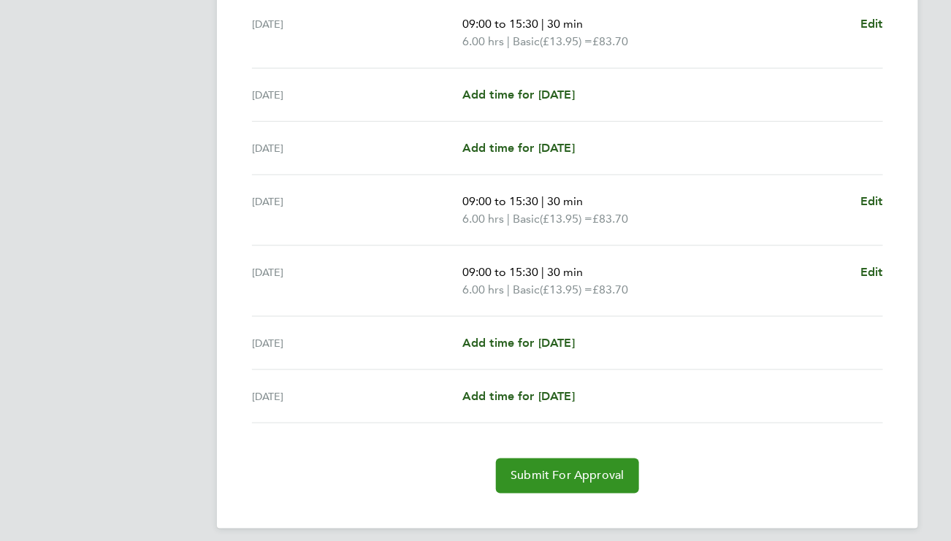
scroll to position [422, 0]
click at [560, 471] on span "Submit For Approval" at bounding box center [567, 475] width 113 height 15
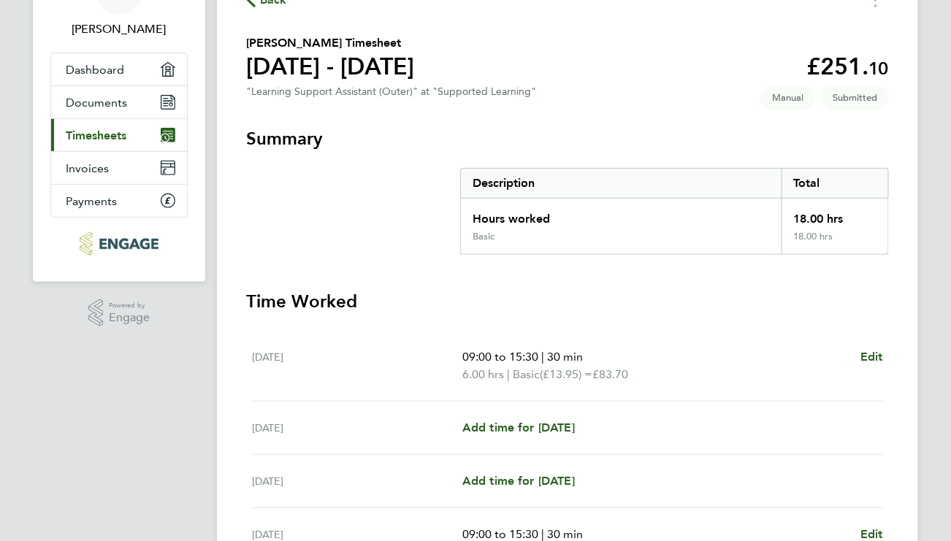
scroll to position [0, 0]
